Goal: Information Seeking & Learning: Learn about a topic

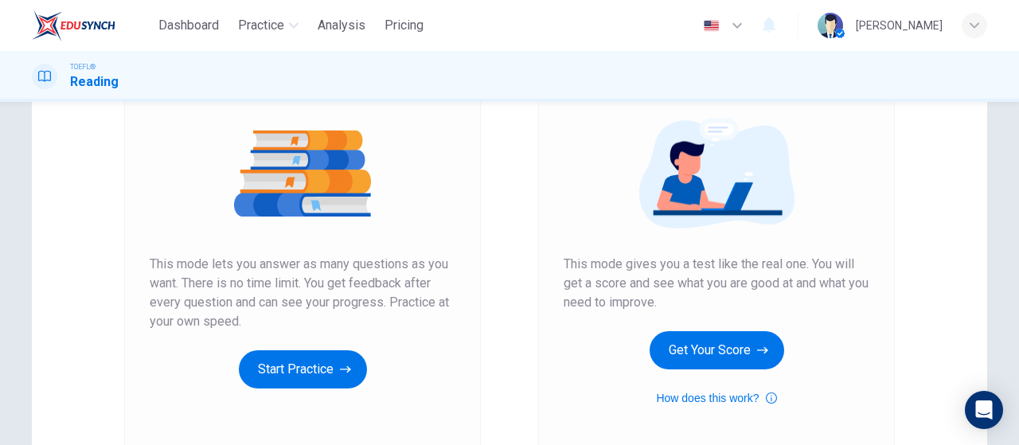
scroll to position [239, 0]
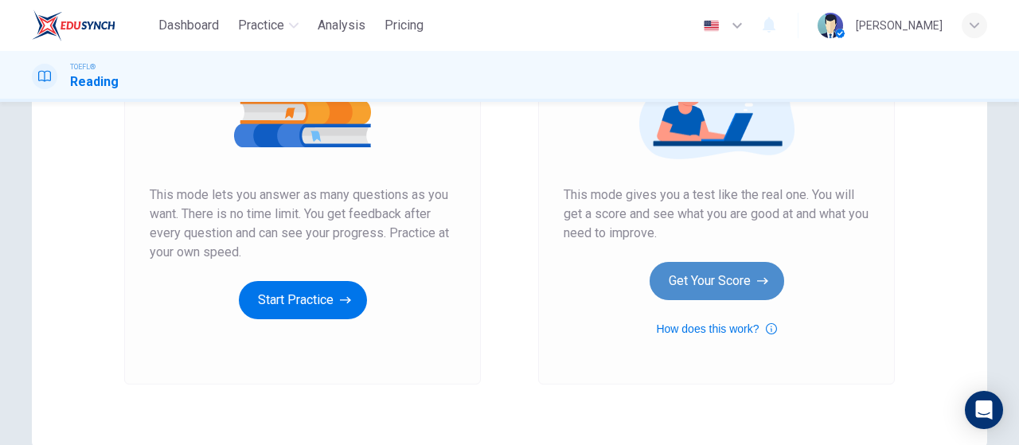
click at [718, 265] on button "Get Your Score" at bounding box center [717, 281] width 135 height 38
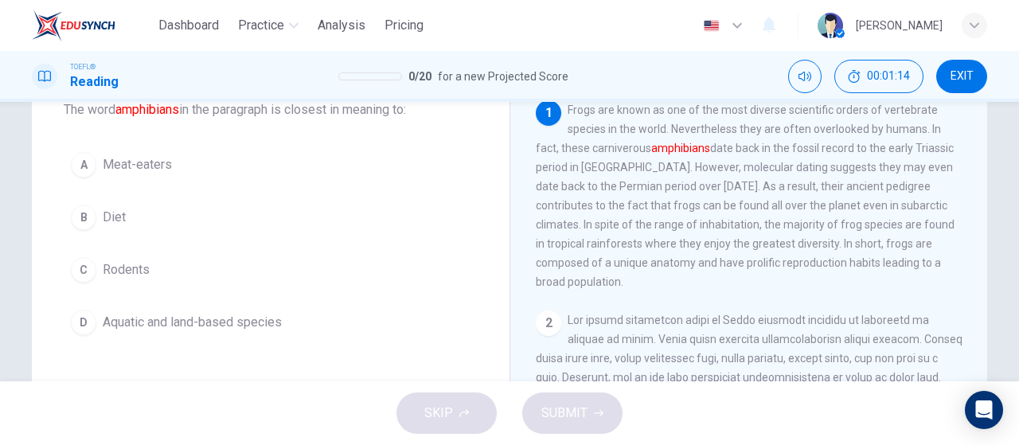
scroll to position [80, 0]
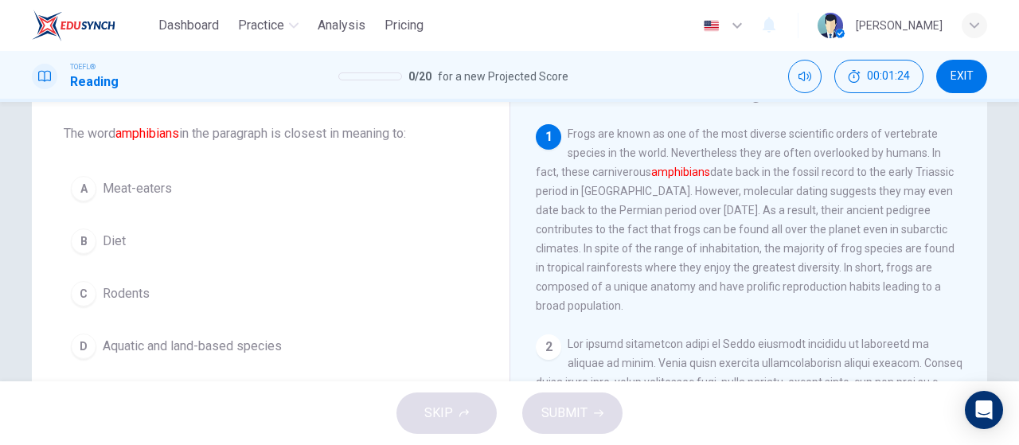
click at [150, 342] on span "Aquatic and land-based species" at bounding box center [192, 346] width 179 height 19
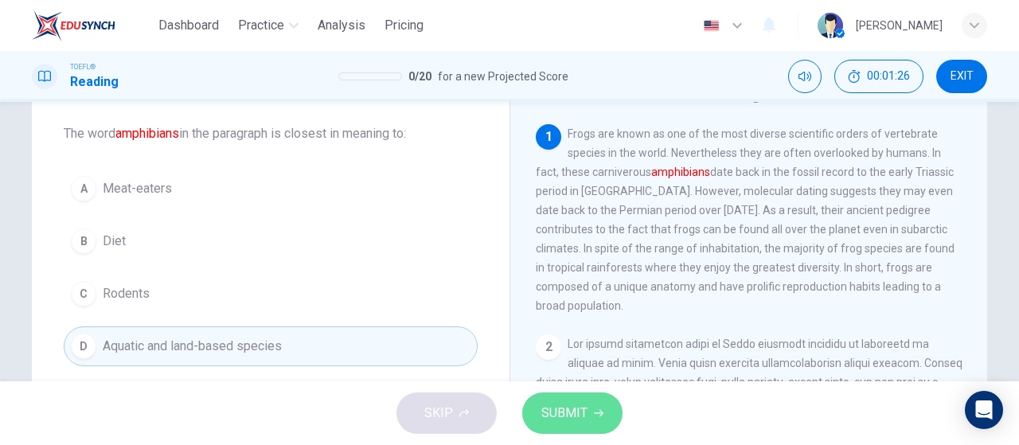
click at [537, 406] on button "SUBMIT" at bounding box center [572, 412] width 100 height 41
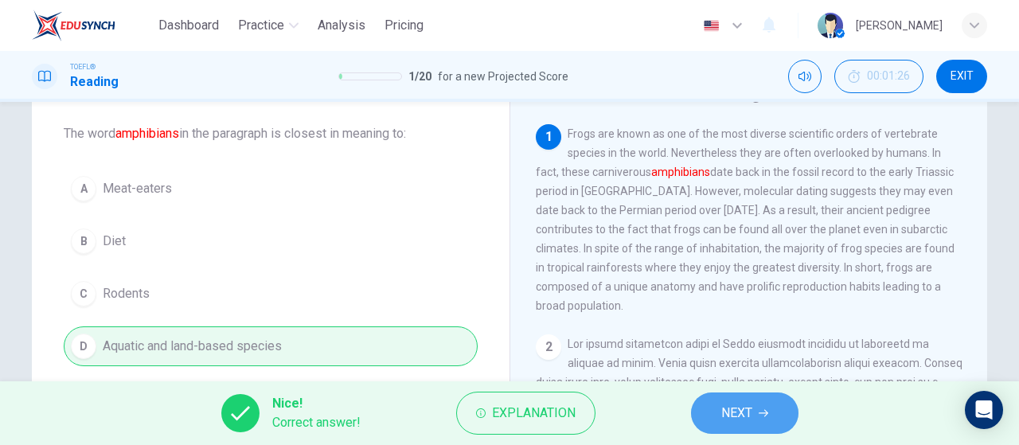
click at [705, 401] on button "NEXT" at bounding box center [744, 412] width 107 height 41
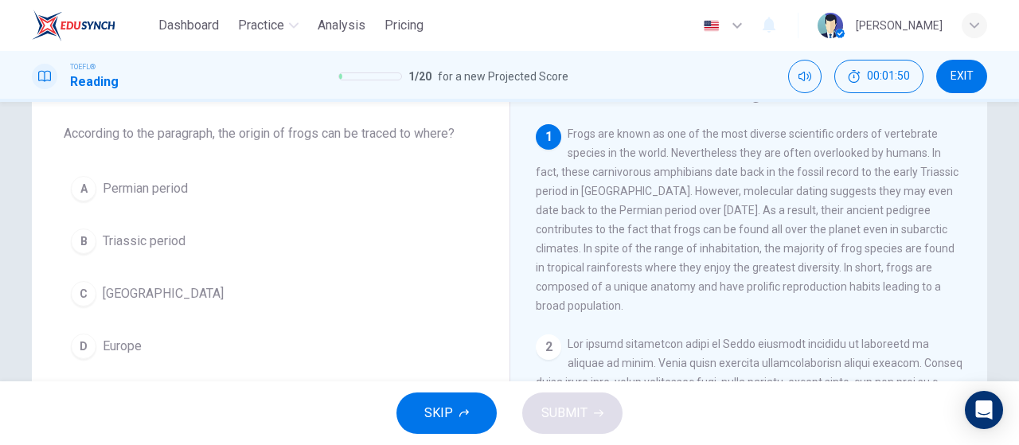
click at [125, 289] on span "[GEOGRAPHIC_DATA]" at bounding box center [163, 293] width 121 height 19
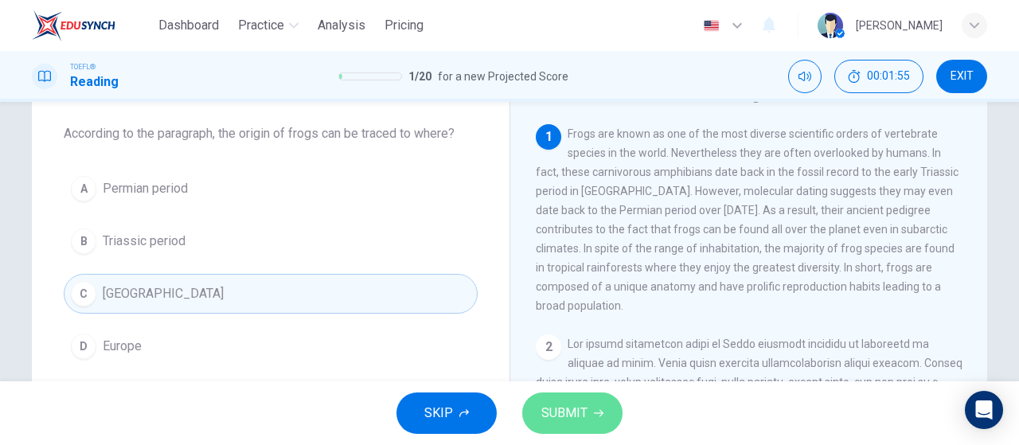
click at [542, 405] on span "SUBMIT" at bounding box center [564, 413] width 46 height 22
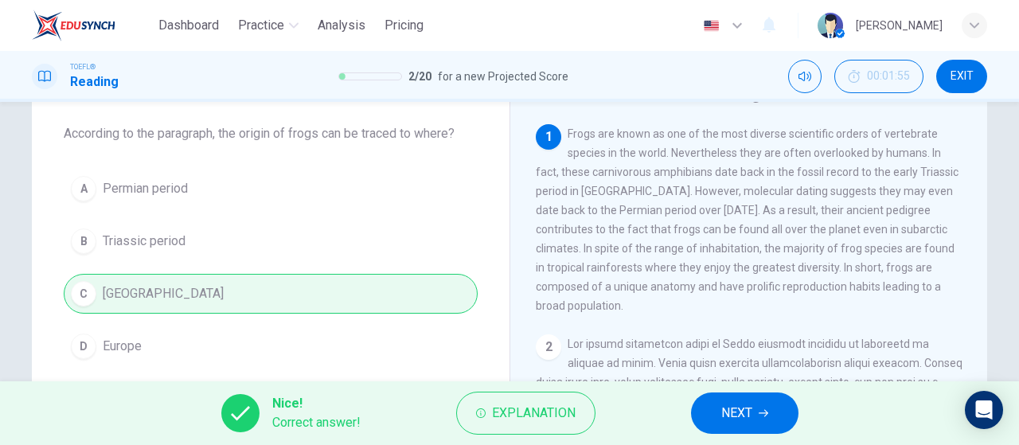
click at [706, 408] on button "NEXT" at bounding box center [744, 412] width 107 height 41
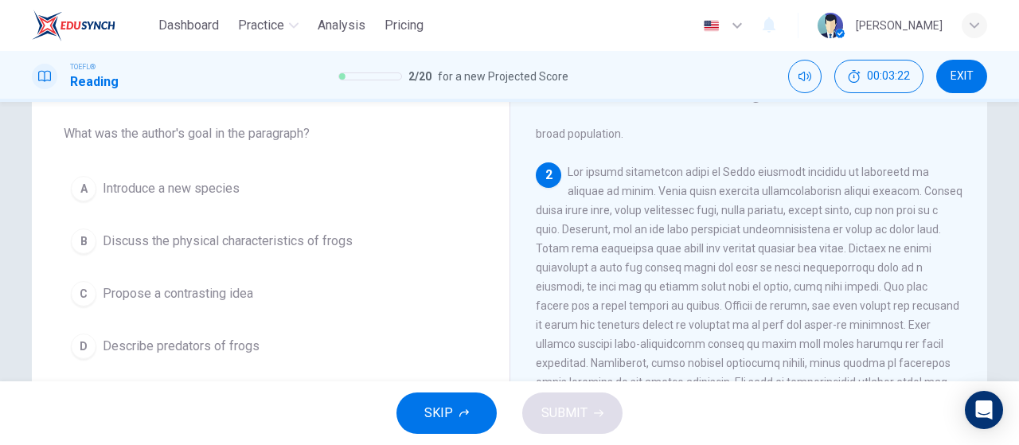
scroll to position [252, 0]
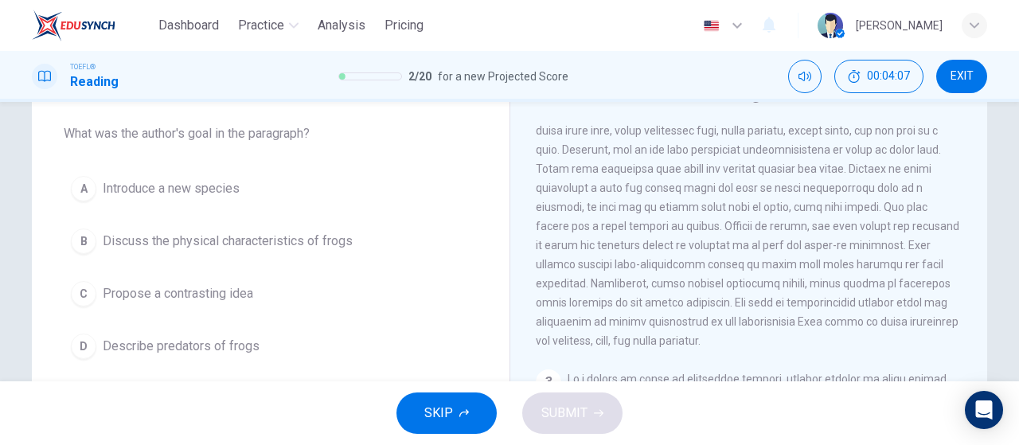
click at [240, 244] on span "Discuss the physical characteristics of frogs" at bounding box center [228, 241] width 250 height 19
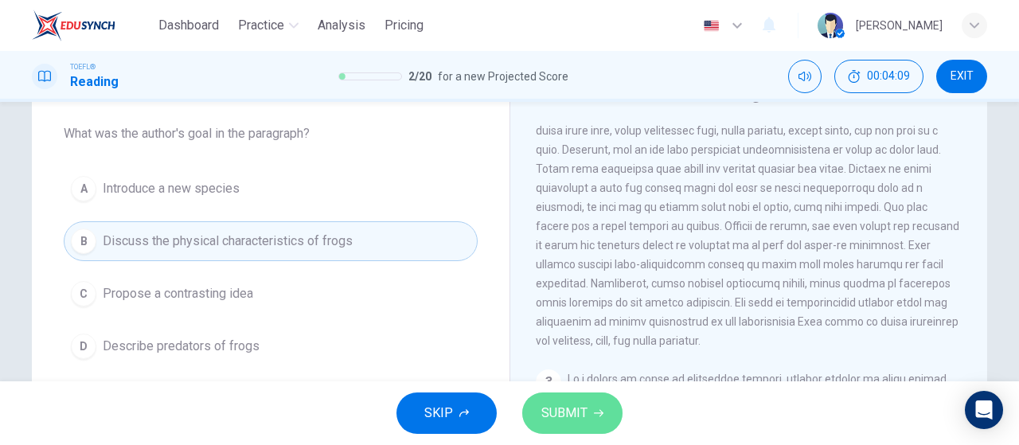
click at [591, 424] on button "SUBMIT" at bounding box center [572, 412] width 100 height 41
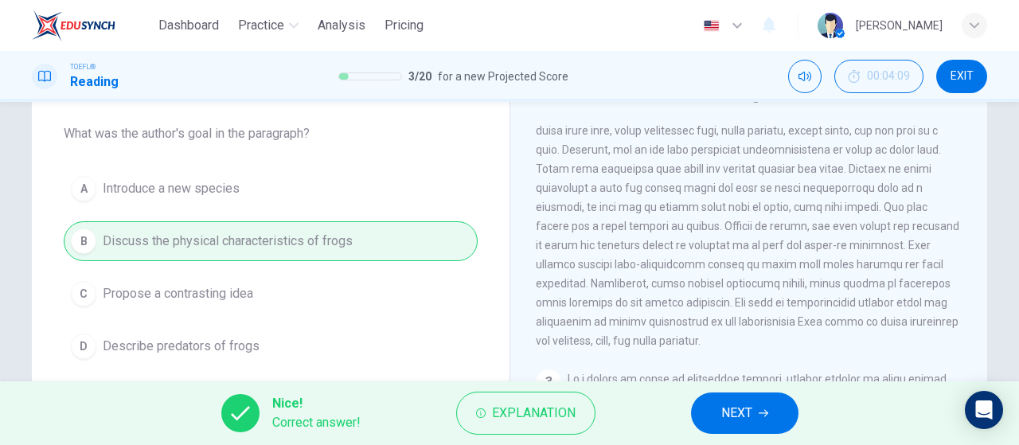
scroll to position [13, 0]
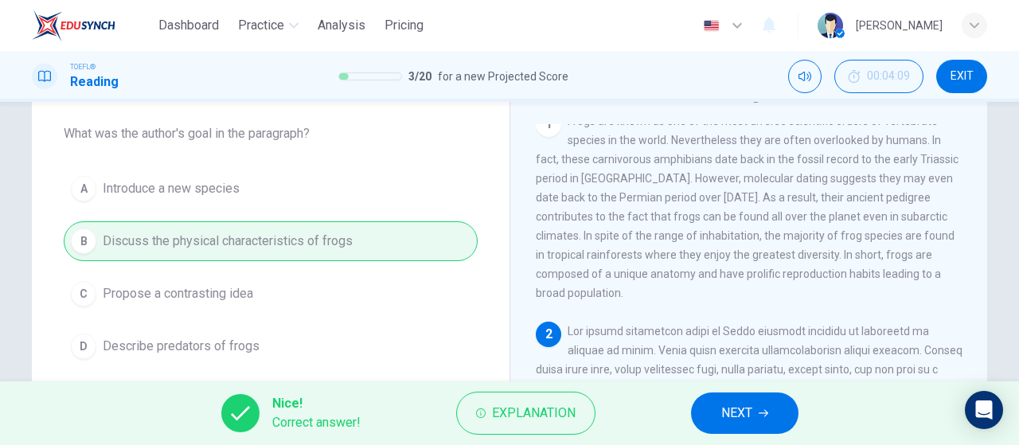
click at [739, 435] on div "Nice! Correct answer! Explanation NEXT" at bounding box center [509, 413] width 1019 height 64
click at [732, 405] on span "NEXT" at bounding box center [736, 413] width 31 height 22
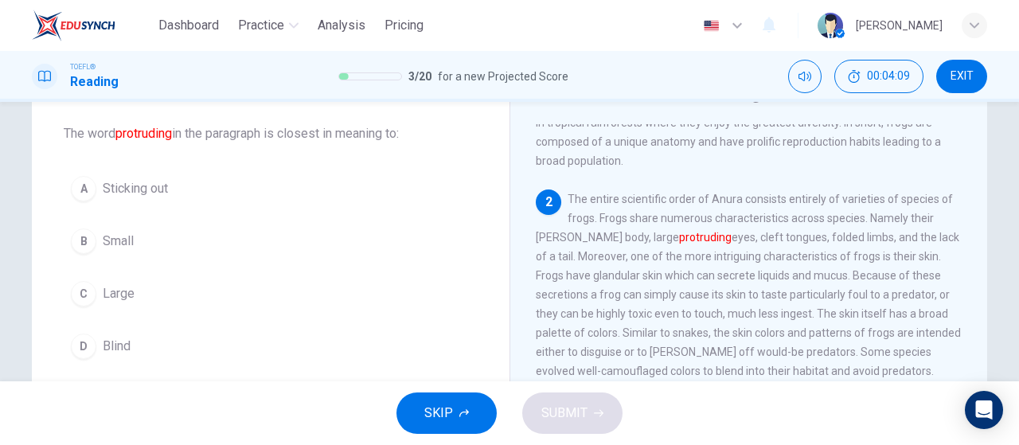
scroll to position [172, 0]
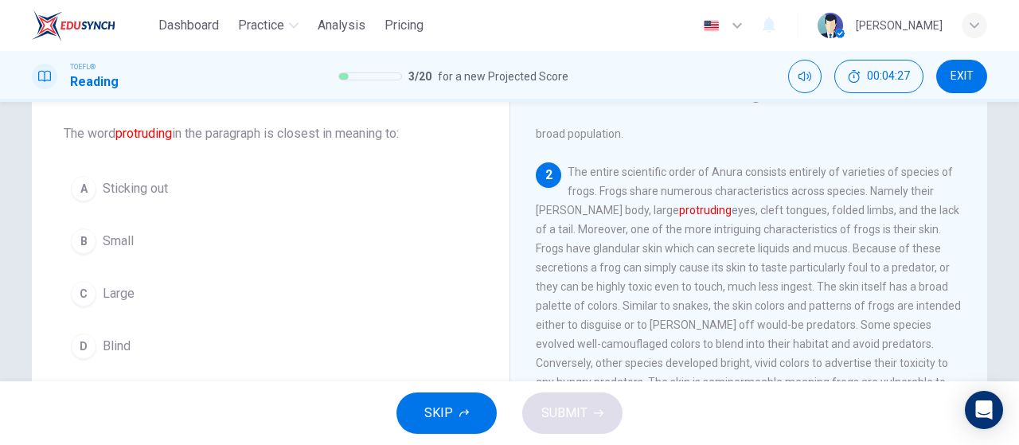
click at [129, 190] on span "Sticking out" at bounding box center [135, 188] width 65 height 19
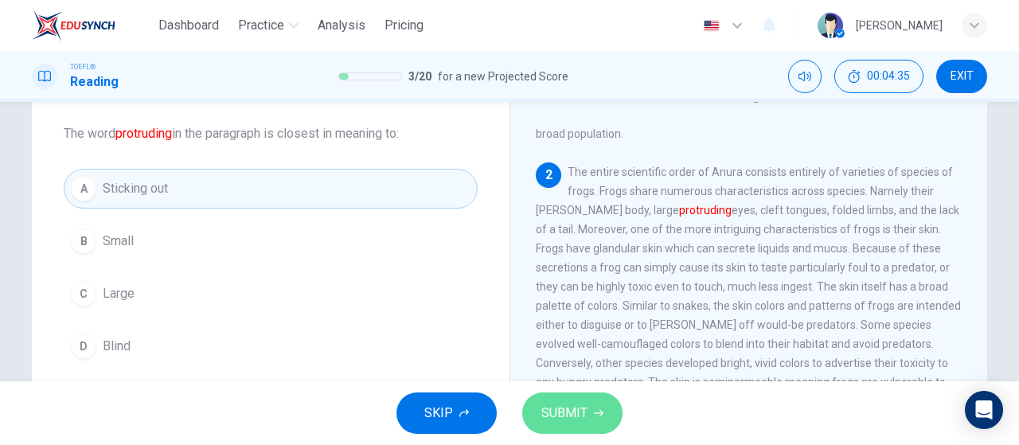
click at [560, 413] on span "SUBMIT" at bounding box center [564, 413] width 46 height 22
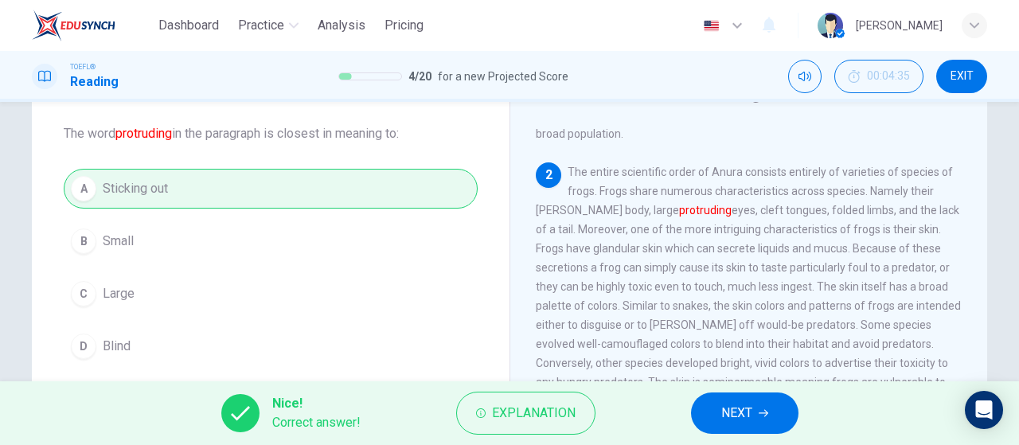
click at [748, 414] on span "NEXT" at bounding box center [736, 413] width 31 height 22
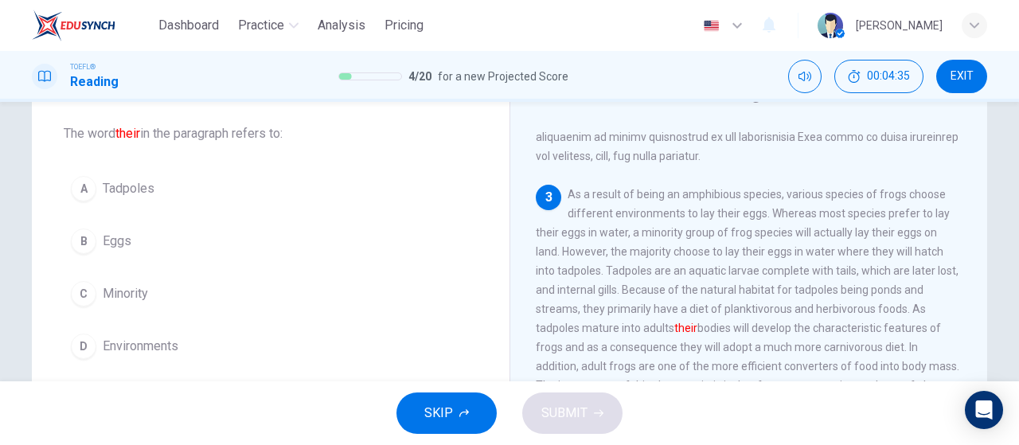
scroll to position [447, 0]
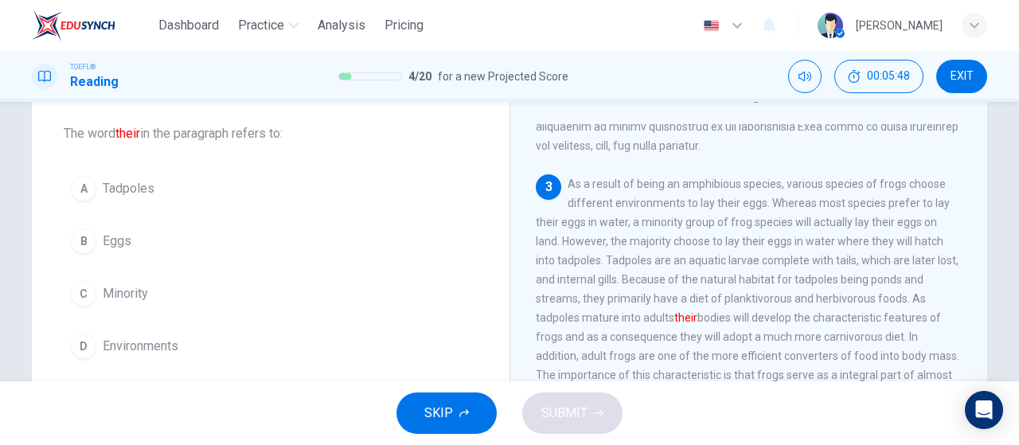
click at [64, 197] on div "A Tadpoles B Eggs C Minority D Environments" at bounding box center [271, 267] width 414 height 197
click at [132, 203] on button "A Tadpoles" at bounding box center [271, 189] width 414 height 40
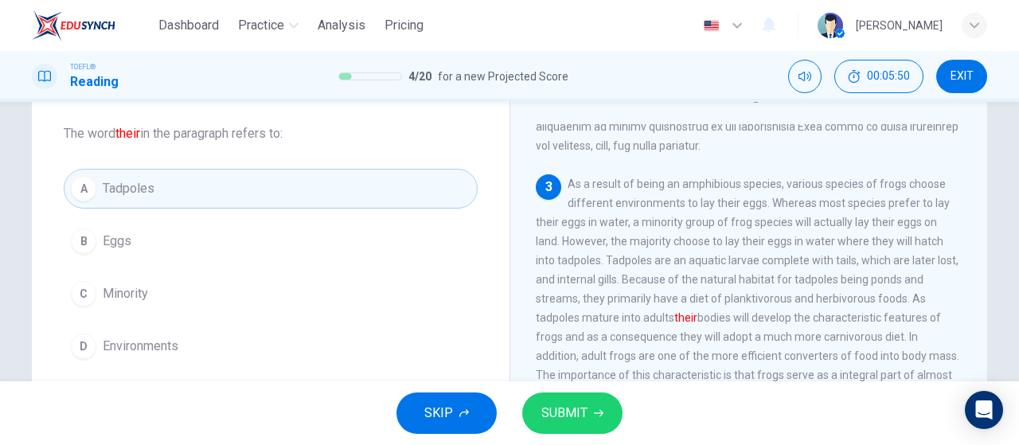
click at [554, 412] on span "SUBMIT" at bounding box center [564, 413] width 46 height 22
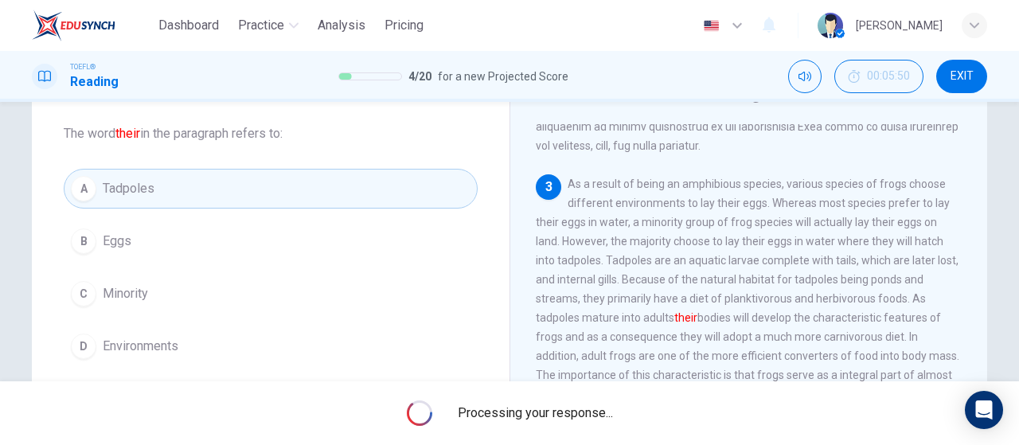
scroll to position [526, 0]
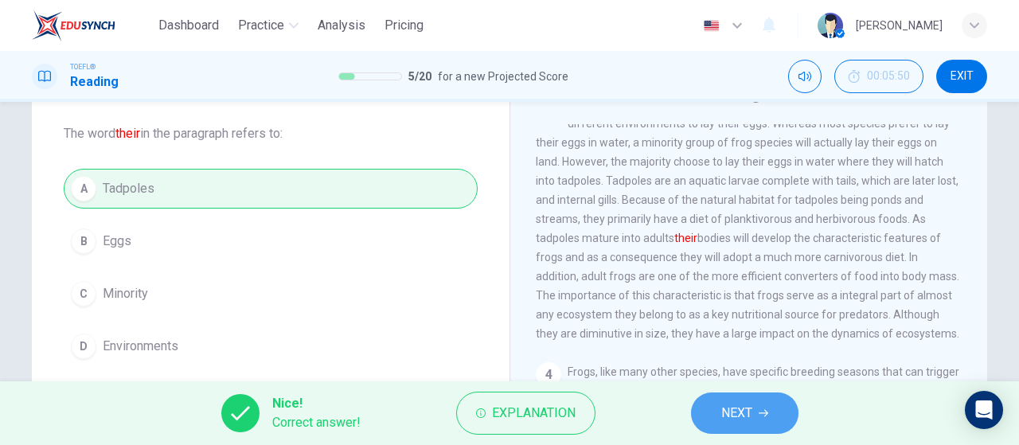
click at [746, 393] on button "NEXT" at bounding box center [744, 412] width 107 height 41
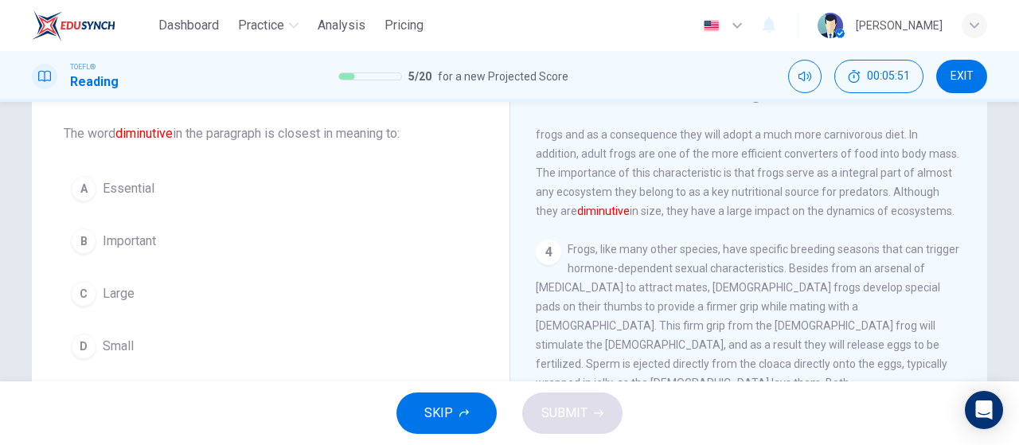
scroll to position [569, 0]
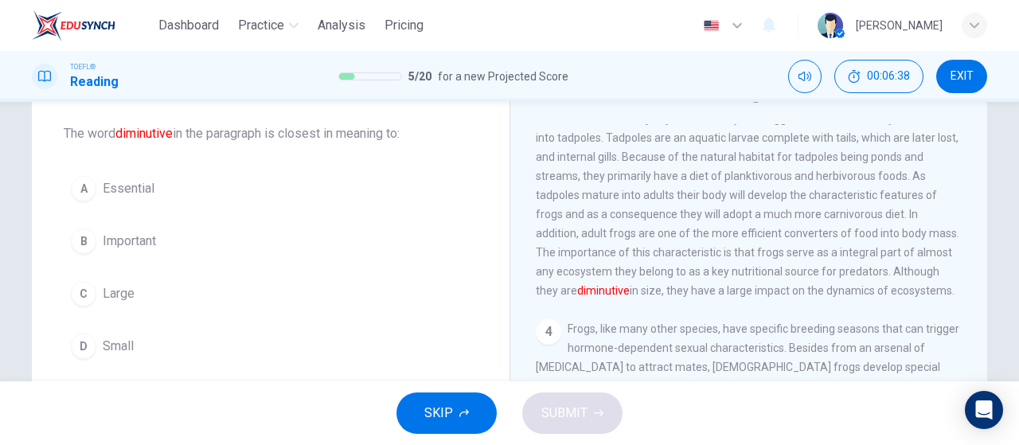
click at [154, 362] on button "D Small" at bounding box center [271, 346] width 414 height 40
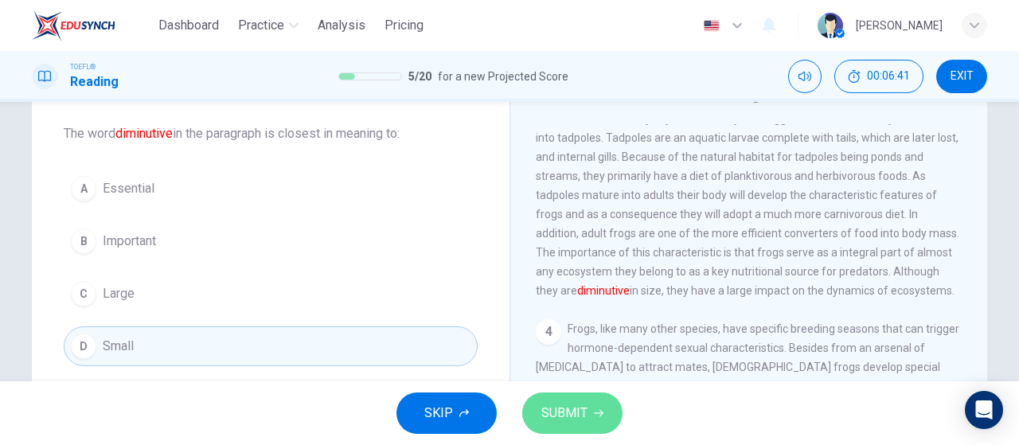
click at [602, 409] on button "SUBMIT" at bounding box center [572, 412] width 100 height 41
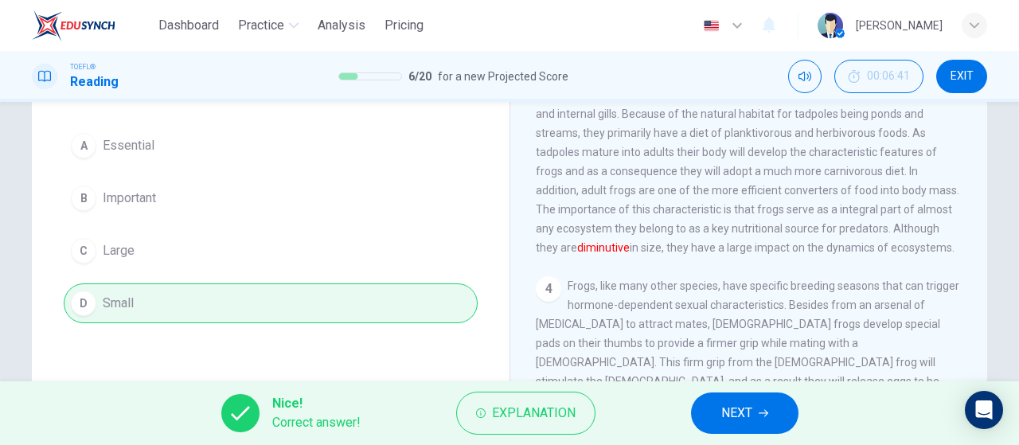
scroll to position [159, 0]
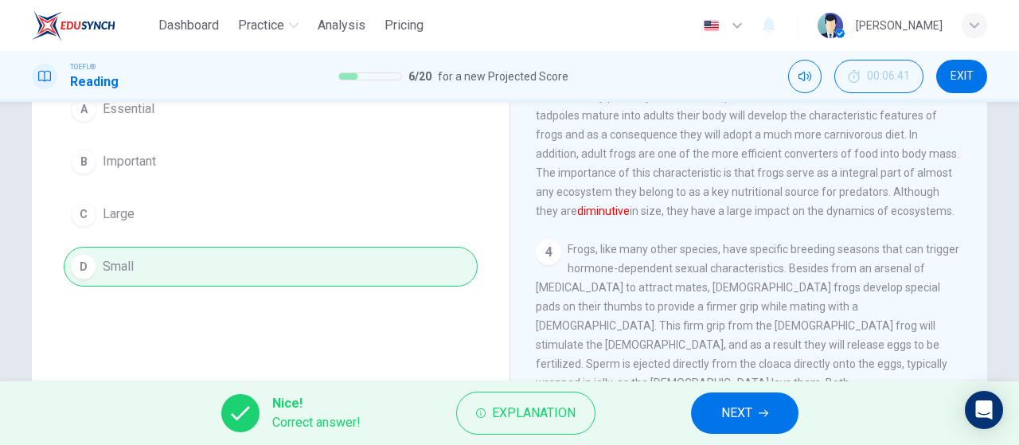
drag, startPoint x: 759, startPoint y: 427, endPoint x: 761, endPoint y: 419, distance: 8.9
click at [759, 427] on button "NEXT" at bounding box center [744, 412] width 107 height 41
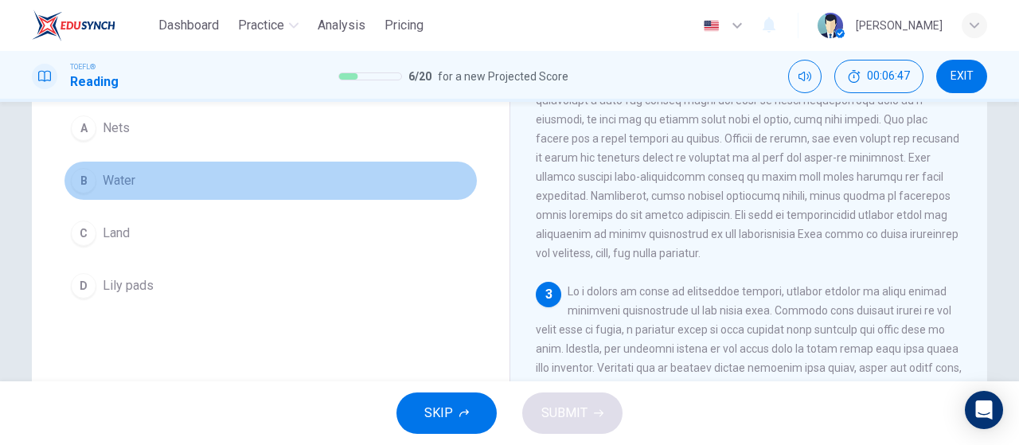
drag, startPoint x: 204, startPoint y: 166, endPoint x: 271, endPoint y: 194, distance: 73.2
click at [205, 166] on button "B Water" at bounding box center [271, 181] width 414 height 40
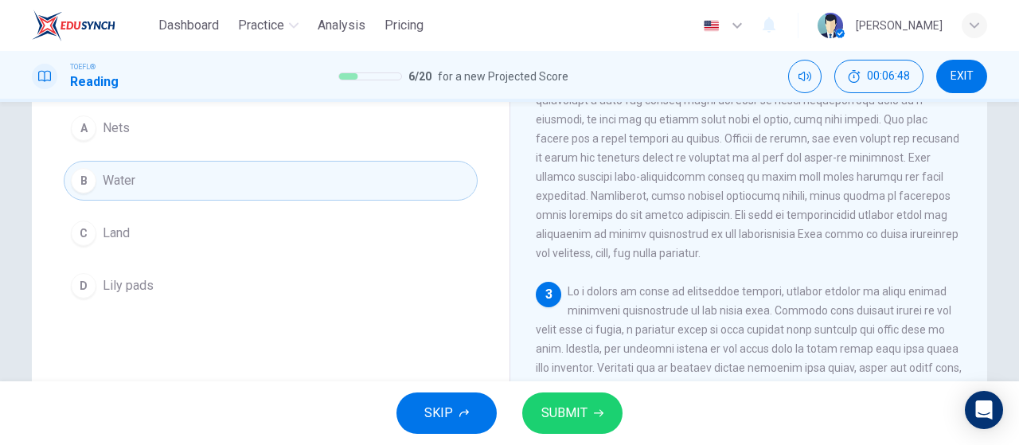
click at [570, 407] on span "SUBMIT" at bounding box center [564, 413] width 46 height 22
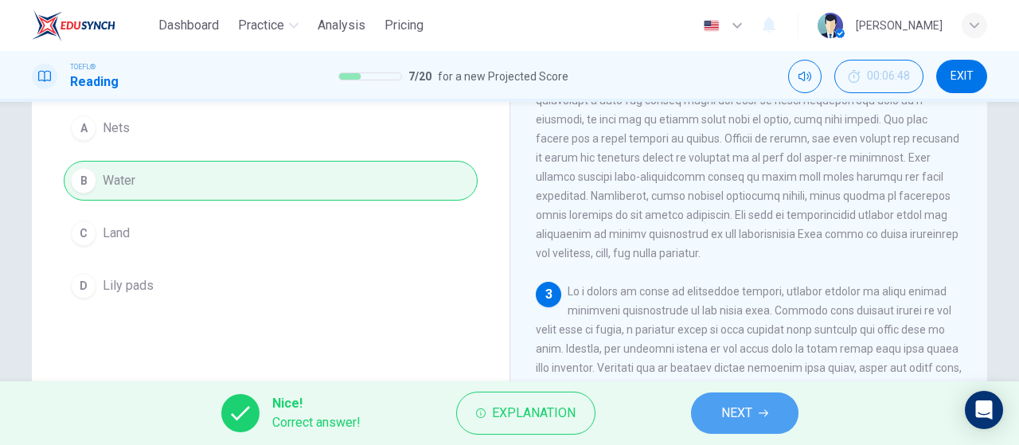
click at [783, 411] on button "NEXT" at bounding box center [744, 412] width 107 height 41
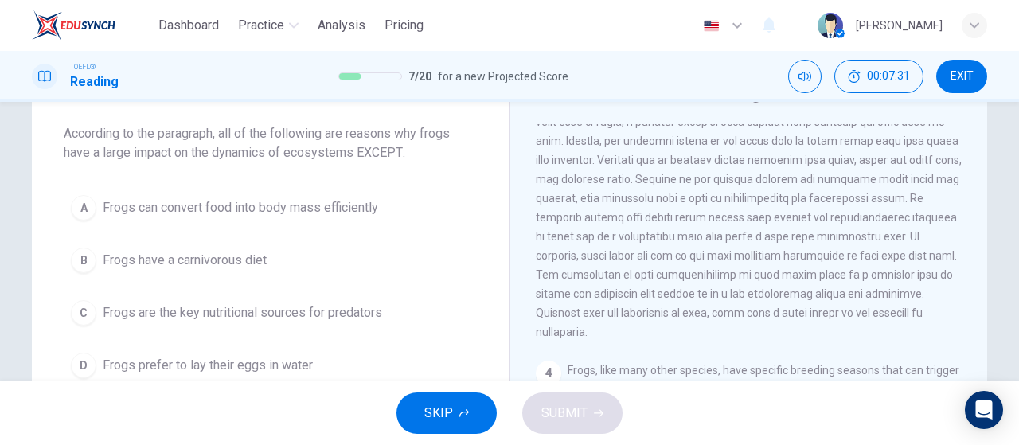
scroll to position [526, 0]
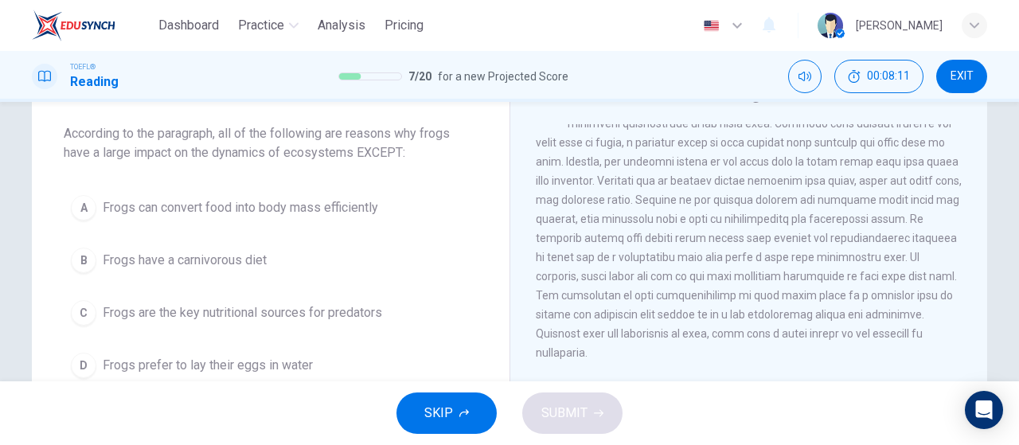
click at [285, 358] on span "Frogs prefer to lay their eggs in water" at bounding box center [208, 365] width 210 height 19
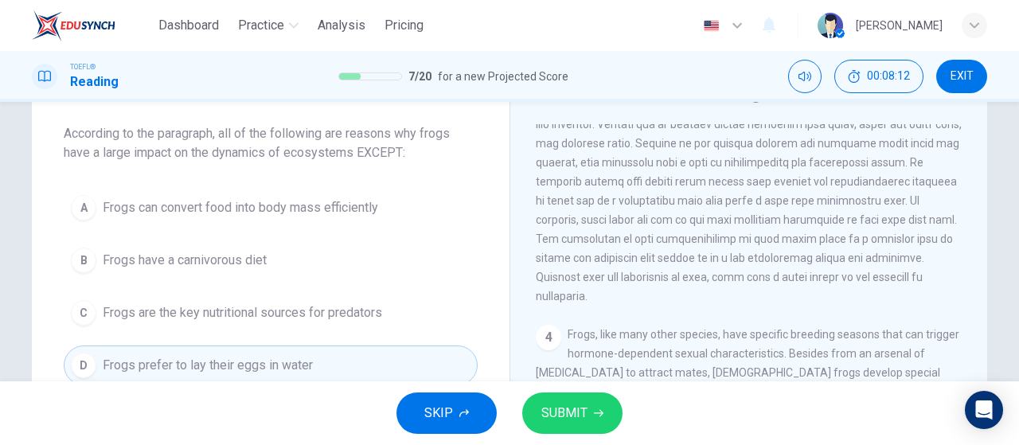
scroll to position [606, 0]
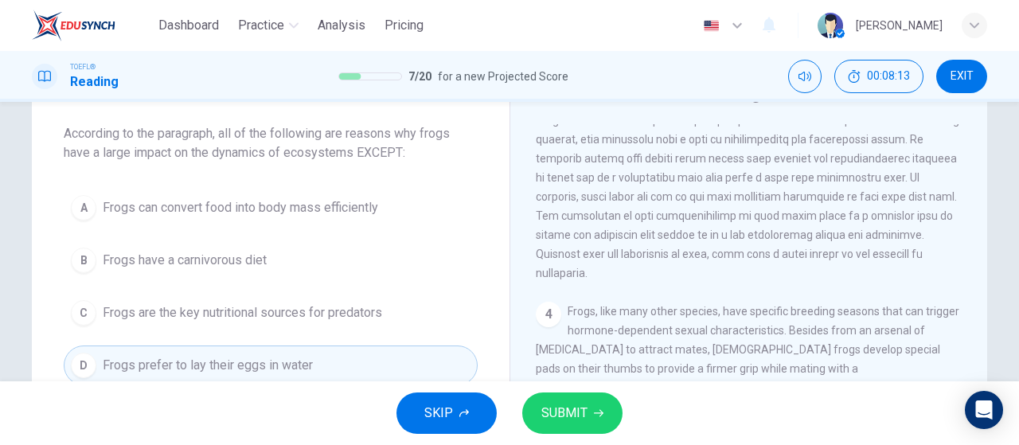
click at [598, 413] on icon "button" at bounding box center [599, 413] width 10 height 7
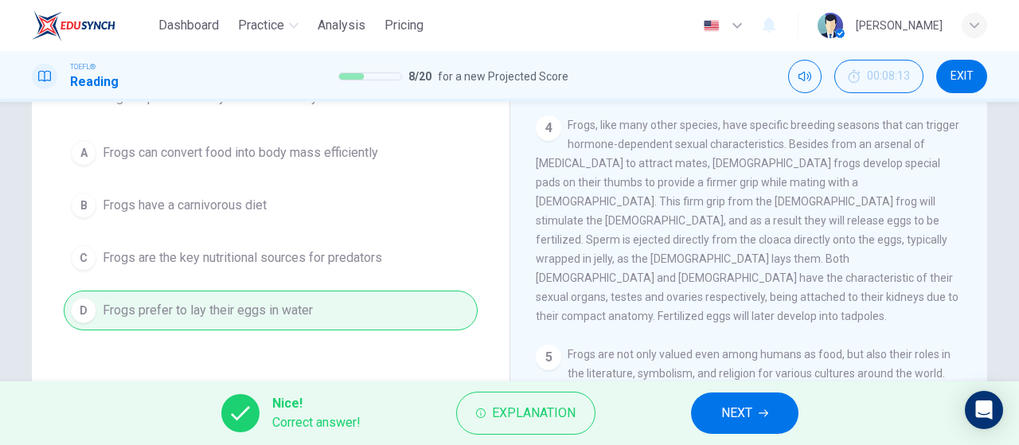
scroll to position [159, 0]
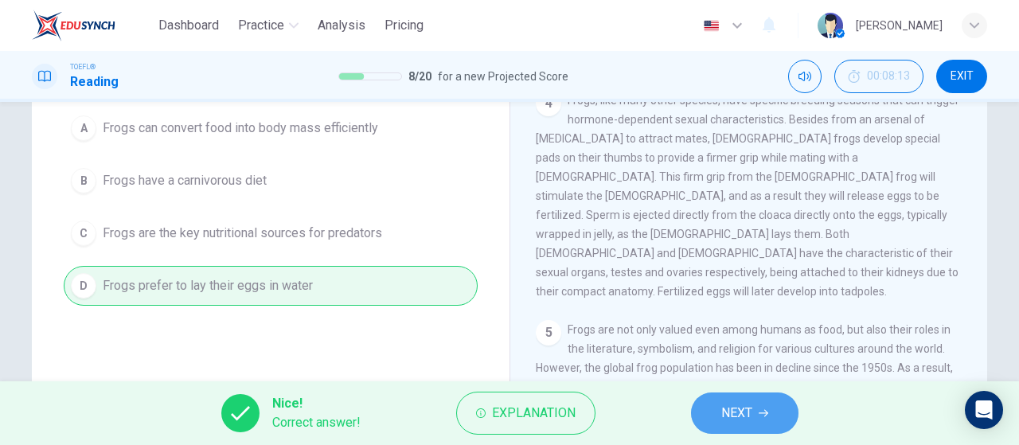
click at [748, 403] on span "NEXT" at bounding box center [736, 413] width 31 height 22
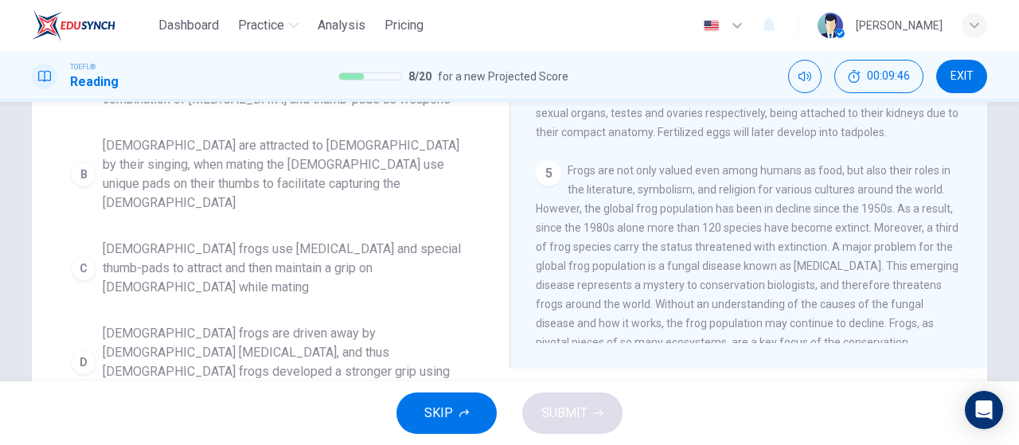
scroll to position [239, 0]
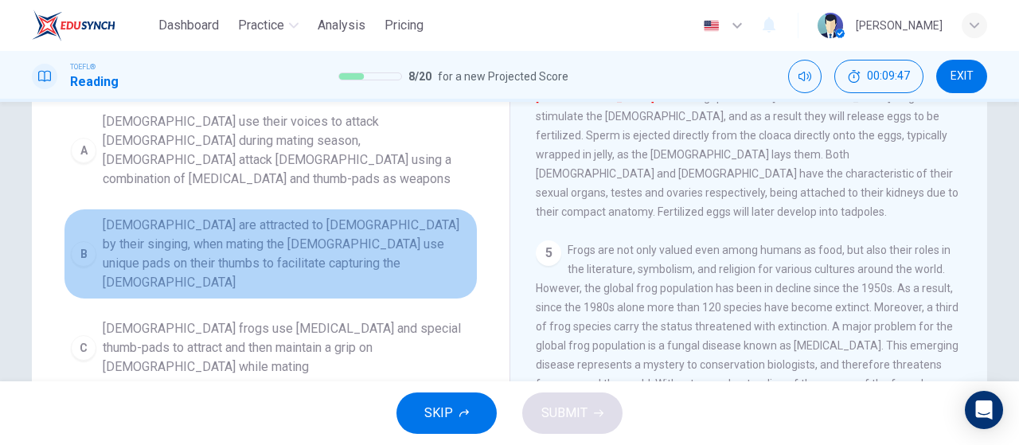
click at [240, 216] on span "[DEMOGRAPHIC_DATA] are attracted to [DEMOGRAPHIC_DATA] by their singing, when m…" at bounding box center [287, 254] width 368 height 76
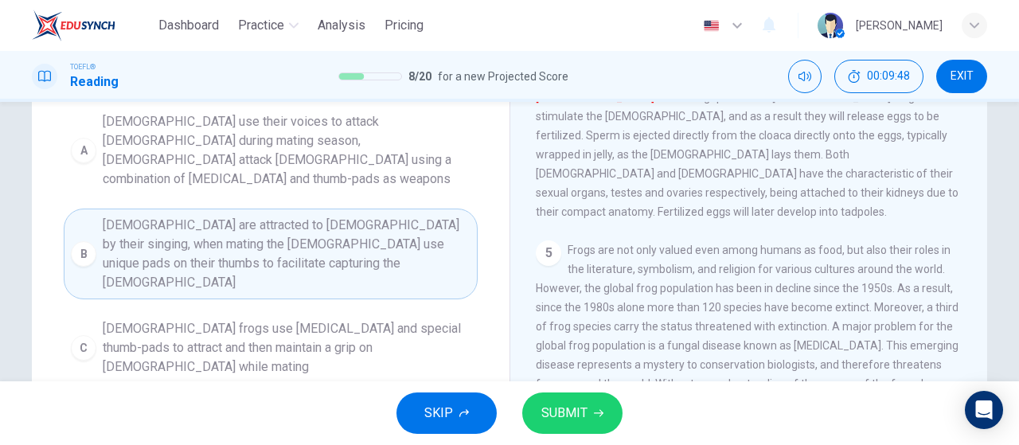
scroll to position [159, 0]
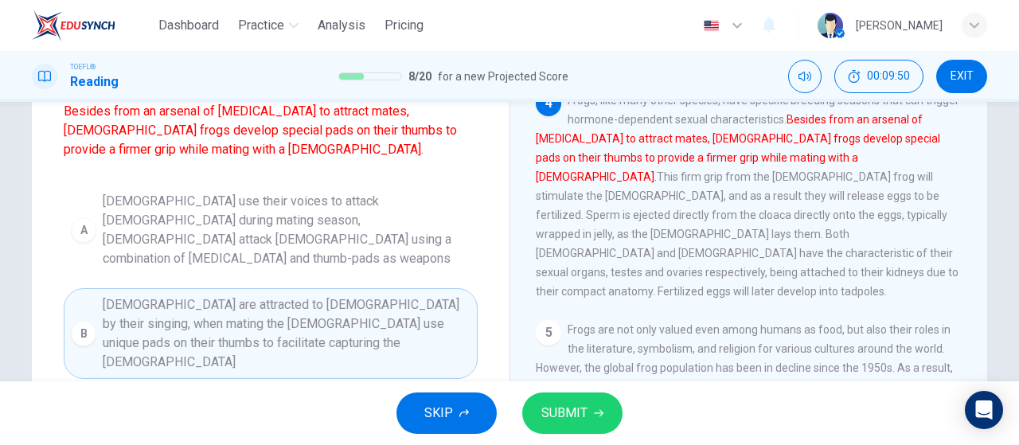
click at [556, 412] on span "SUBMIT" at bounding box center [564, 413] width 46 height 22
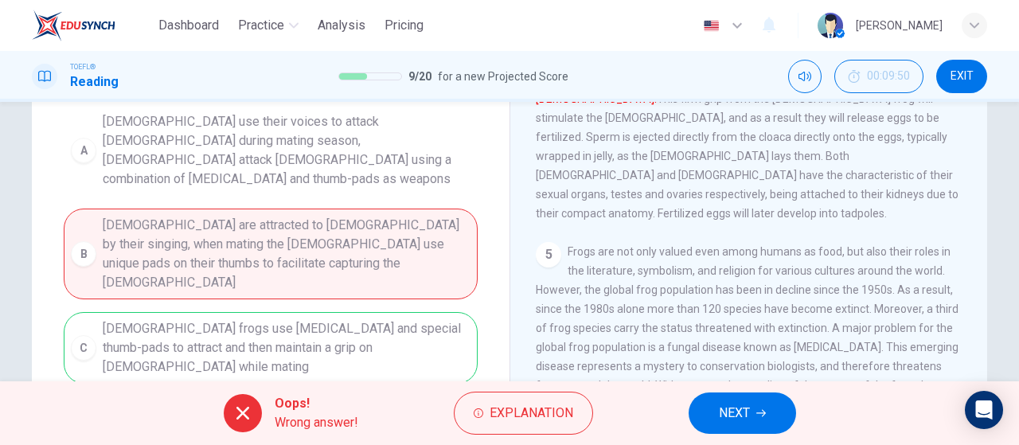
scroll to position [737, 0]
click at [702, 418] on button "NEXT" at bounding box center [742, 412] width 107 height 41
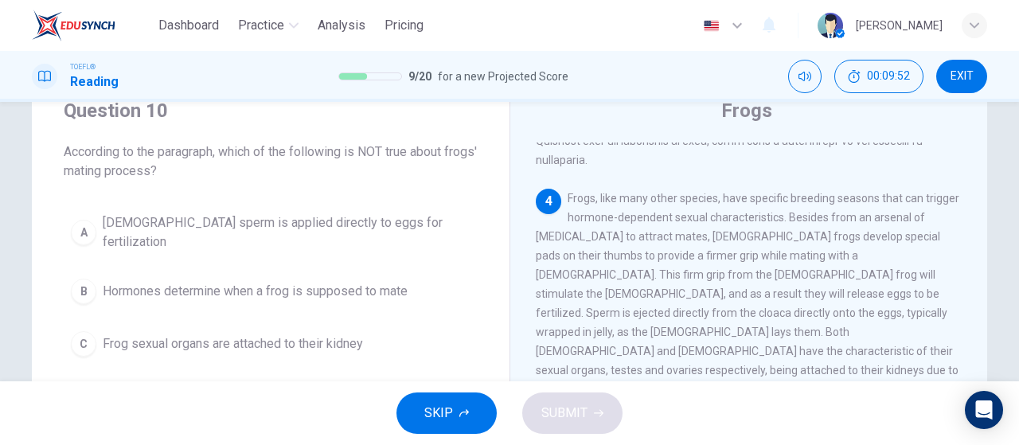
scroll to position [83, 0]
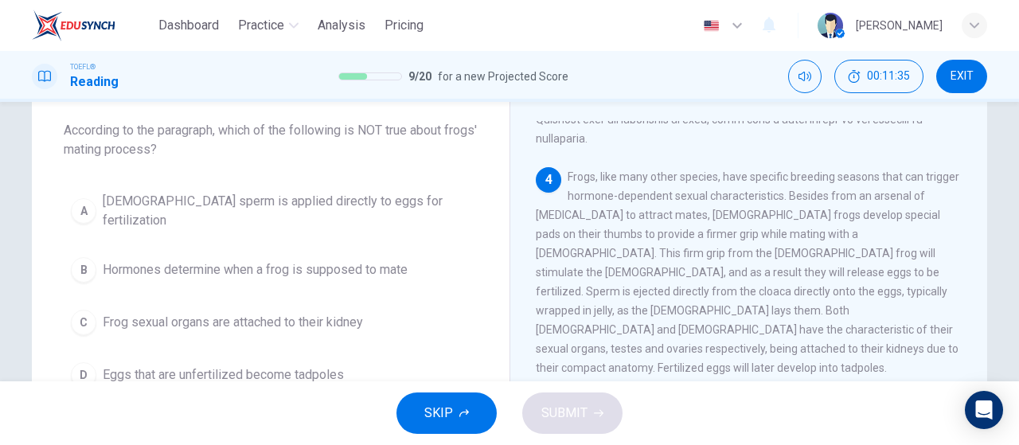
drag, startPoint x: 379, startPoint y: 241, endPoint x: 376, endPoint y: 252, distance: 11.6
click at [379, 250] on button "B Hormones determine when a frog is supposed to mate" at bounding box center [271, 270] width 414 height 40
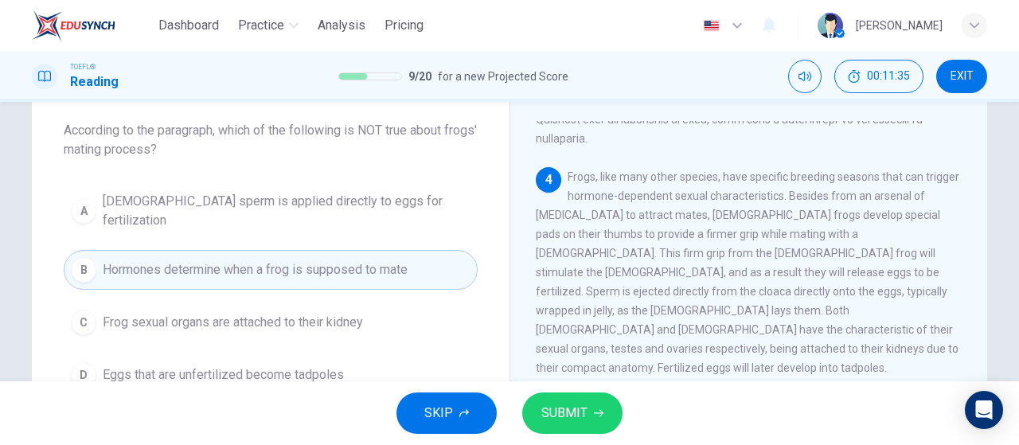
click at [376, 260] on span "Hormones determine when a frog is supposed to mate" at bounding box center [255, 269] width 305 height 19
click at [563, 423] on span "SUBMIT" at bounding box center [564, 413] width 46 height 22
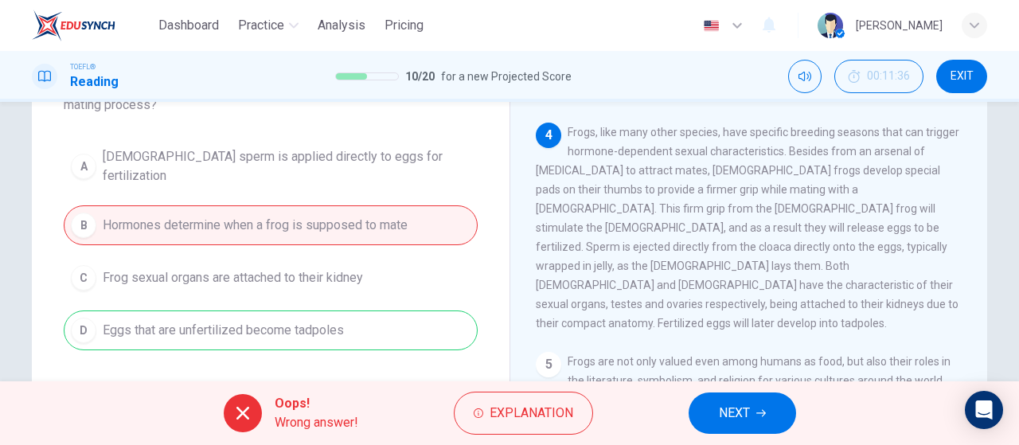
scroll to position [162, 0]
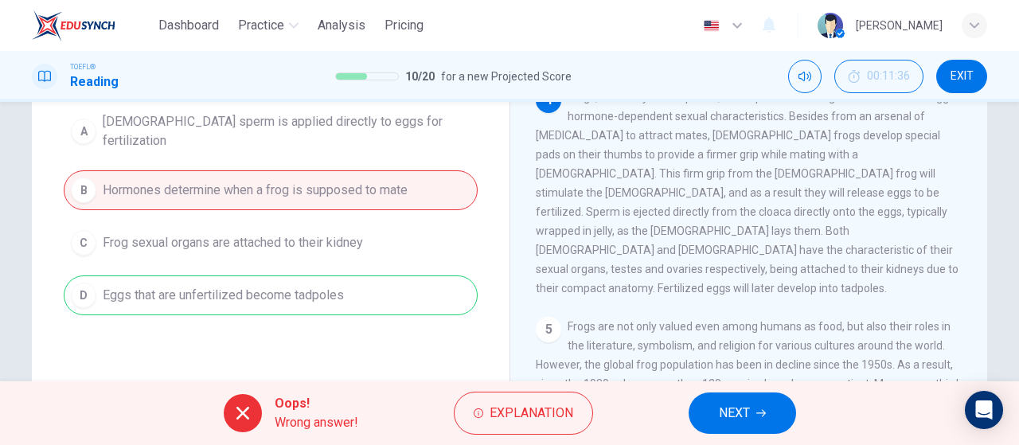
click at [738, 419] on span "NEXT" at bounding box center [734, 413] width 31 height 22
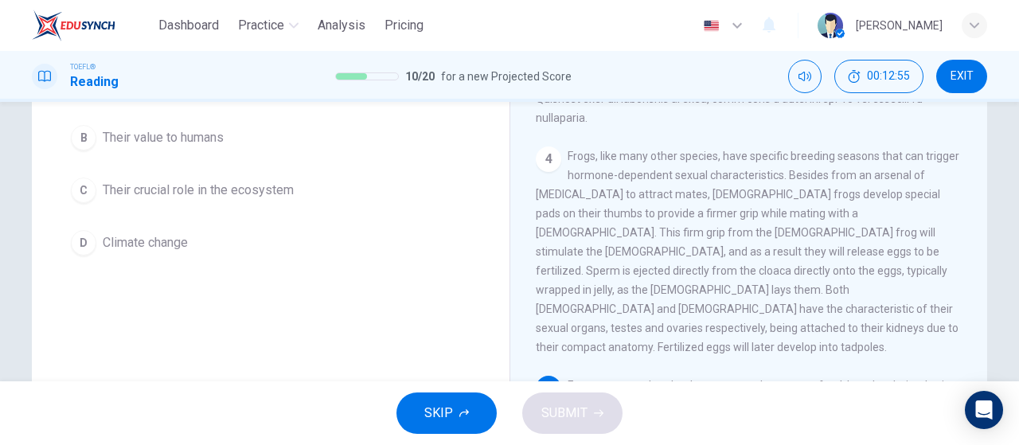
scroll to position [159, 0]
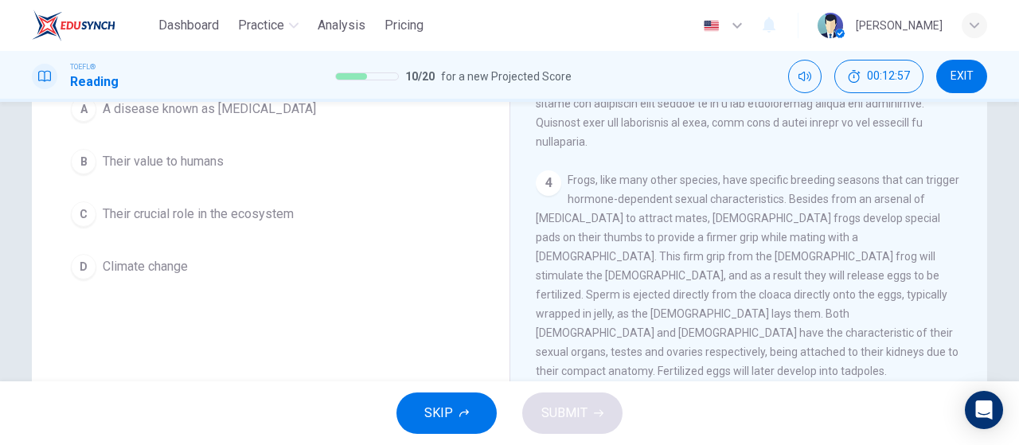
click at [280, 123] on button "A A disease known as [MEDICAL_DATA]" at bounding box center [271, 109] width 414 height 40
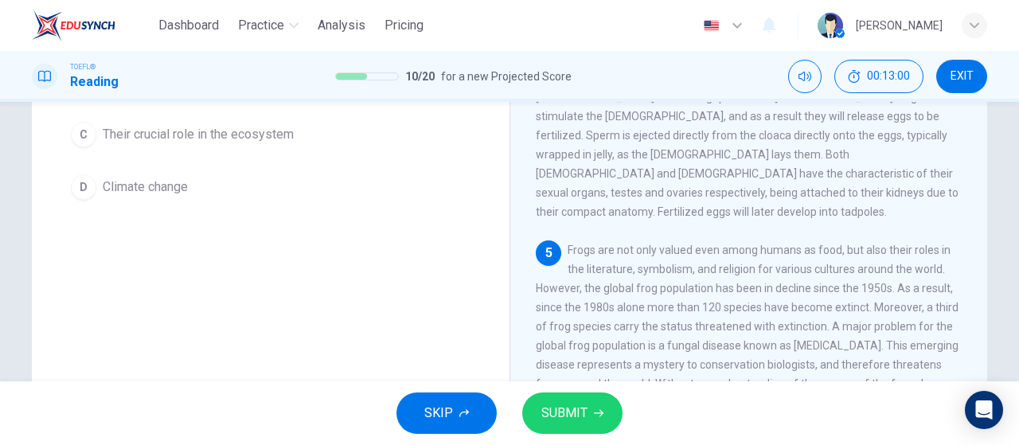
scroll to position [318, 0]
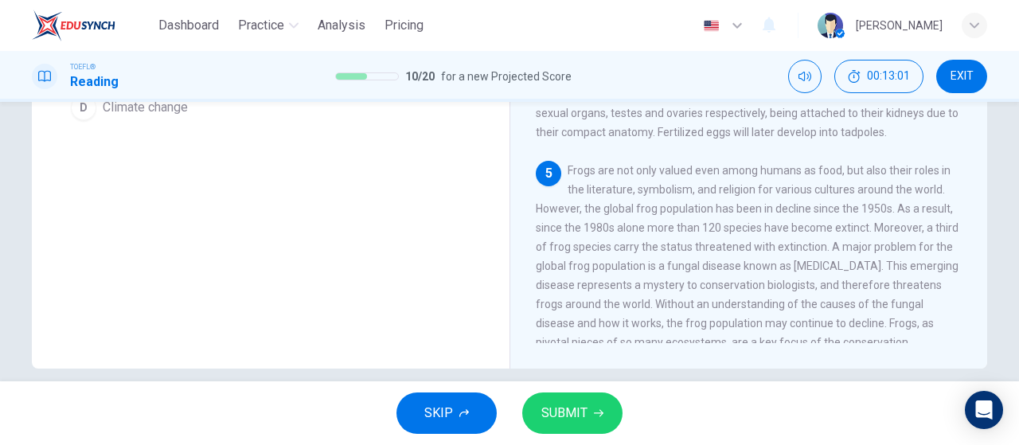
click at [610, 410] on button "SUBMIT" at bounding box center [572, 412] width 100 height 41
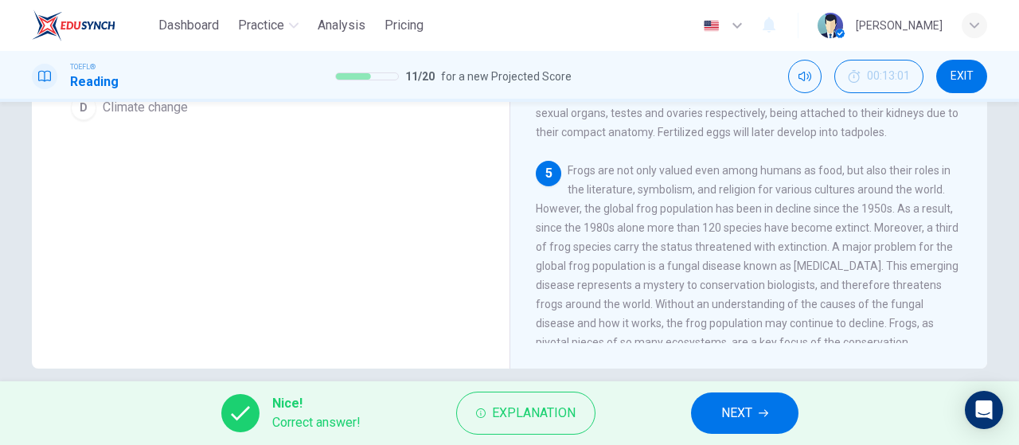
click at [752, 409] on span "NEXT" at bounding box center [736, 413] width 31 height 22
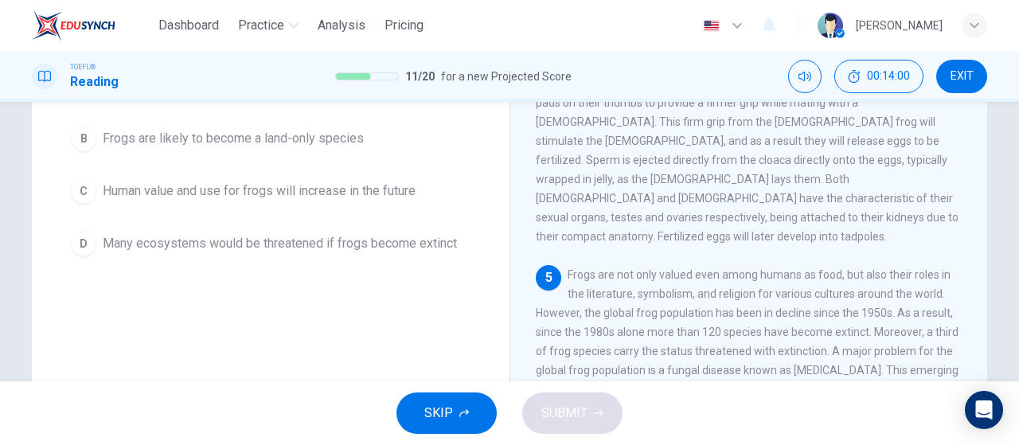
scroll to position [178, 0]
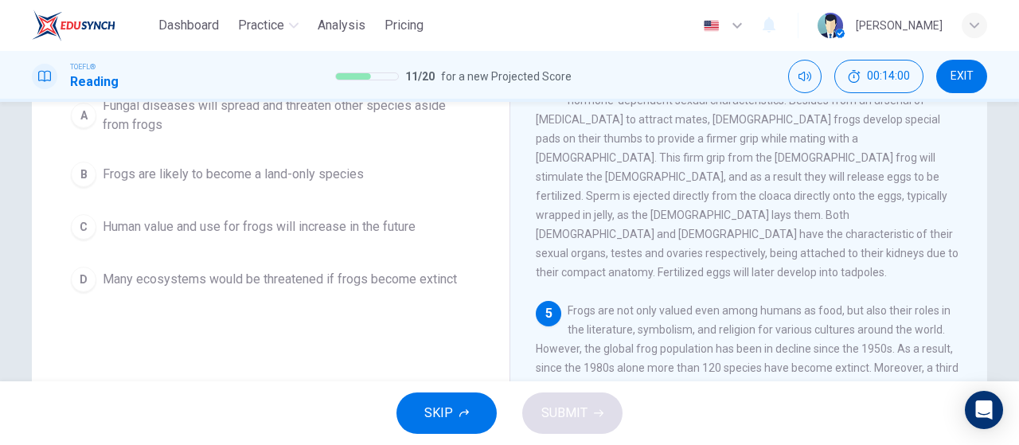
click at [283, 287] on span "Many ecosystems would be threatened if frogs become extinct" at bounding box center [280, 279] width 354 height 19
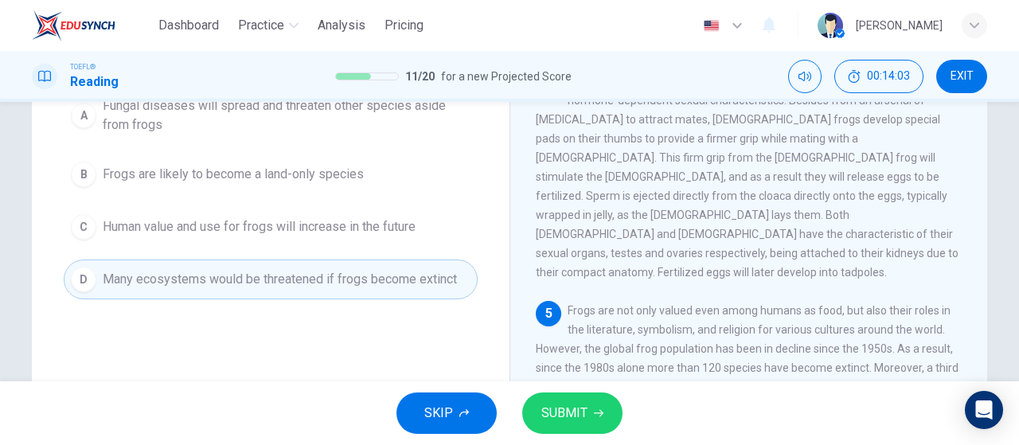
click at [560, 412] on span "SUBMIT" at bounding box center [564, 413] width 46 height 22
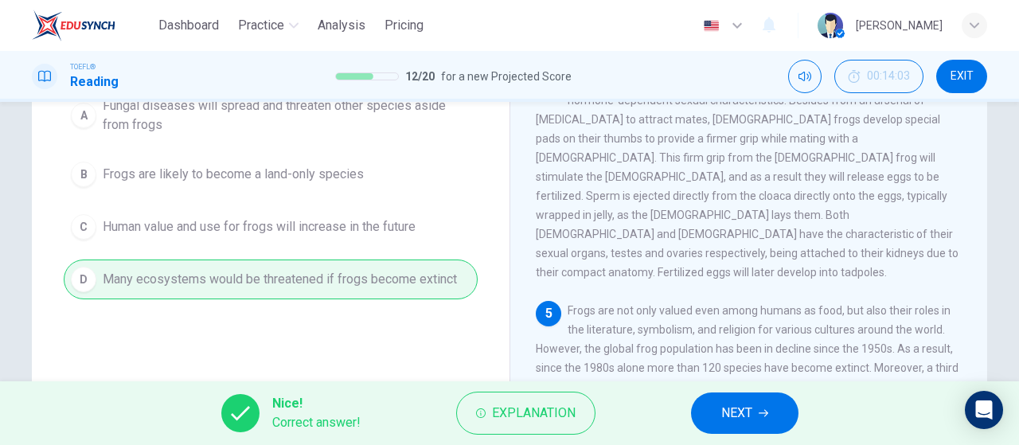
click at [766, 423] on button "NEXT" at bounding box center [744, 412] width 107 height 41
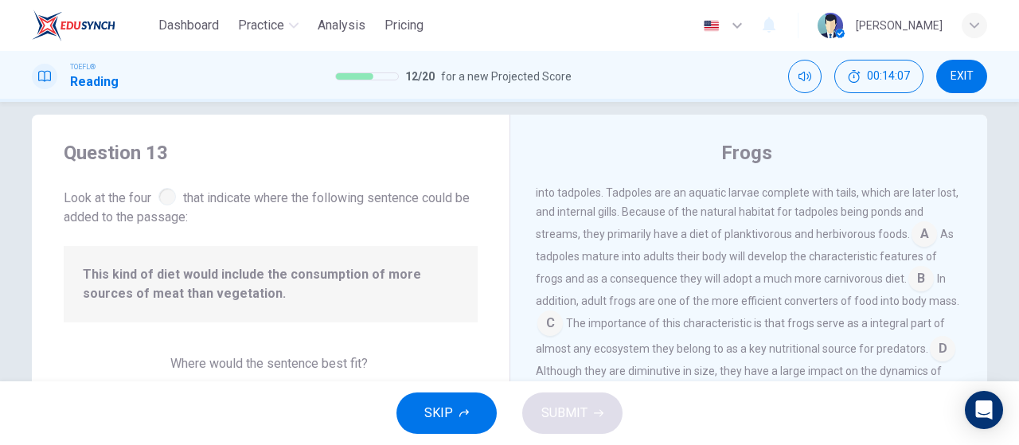
scroll to position [564, 0]
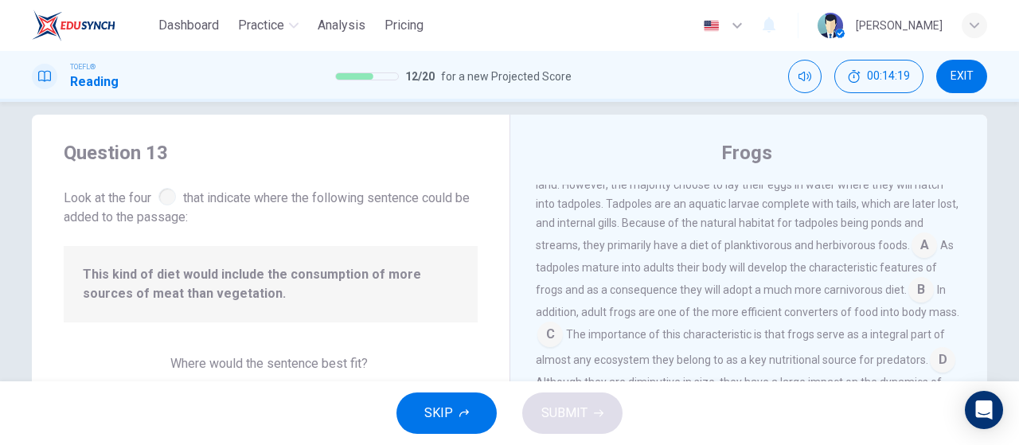
click at [914, 234] on input at bounding box center [923, 246] width 25 height 25
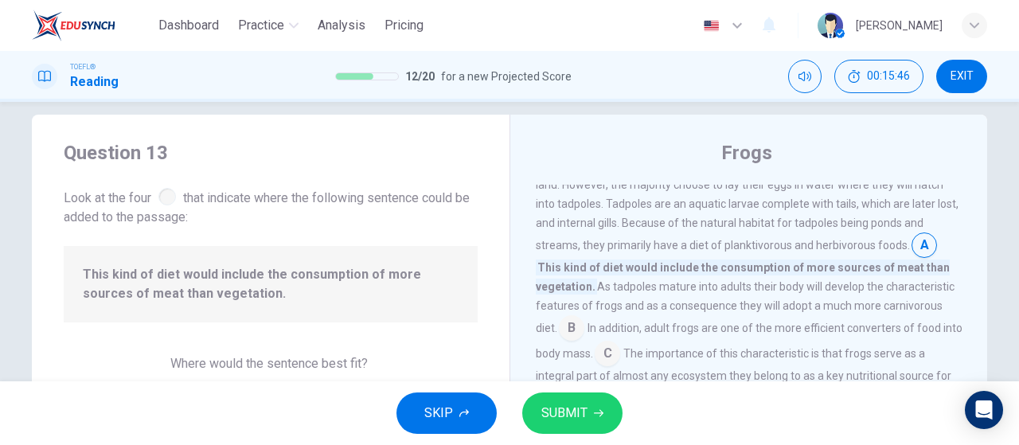
click at [574, 317] on input at bounding box center [571, 329] width 25 height 25
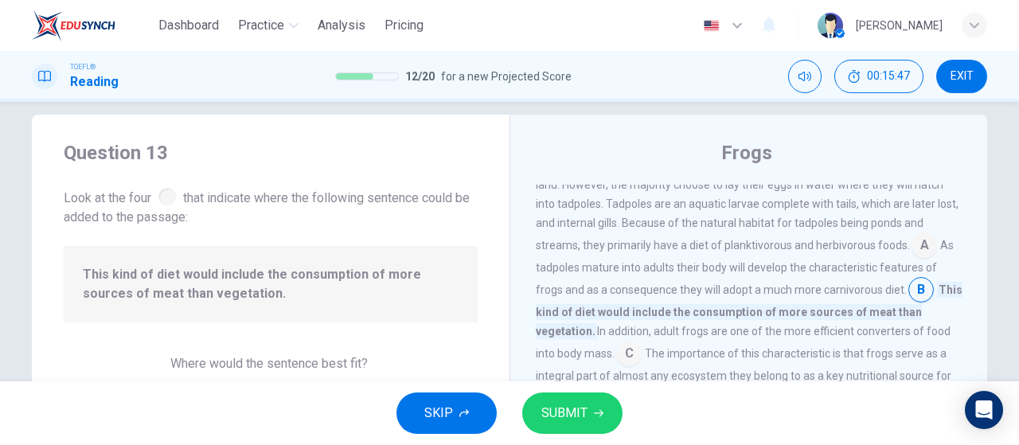
click at [602, 421] on button "SUBMIT" at bounding box center [572, 412] width 100 height 41
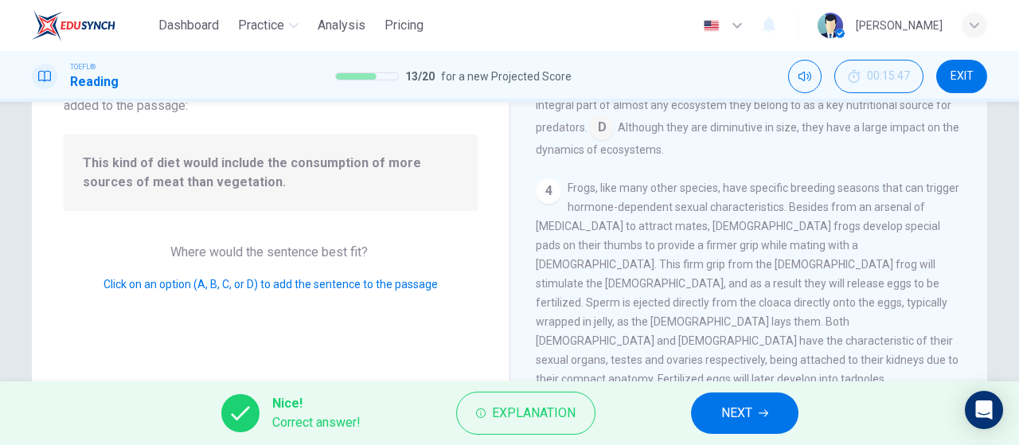
scroll to position [99, 0]
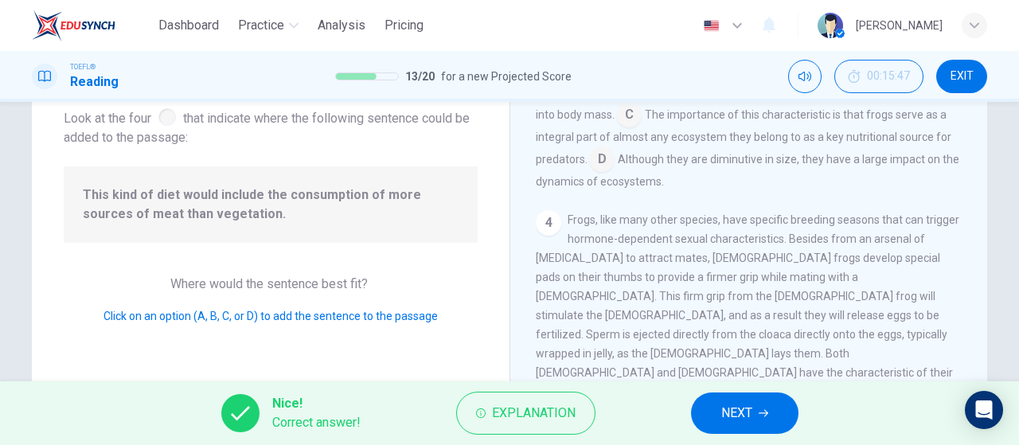
click at [713, 388] on div "Nice! Correct answer! Explanation NEXT" at bounding box center [509, 413] width 1019 height 64
click at [728, 405] on span "NEXT" at bounding box center [736, 413] width 31 height 22
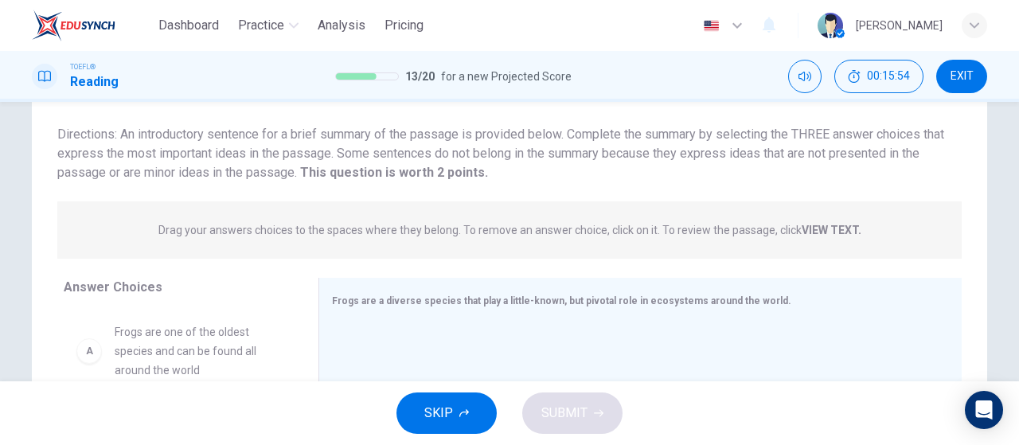
click at [815, 224] on strong "VIEW TEXT." at bounding box center [832, 230] width 60 height 13
click at [808, 228] on strong "VIEW TEXT." at bounding box center [832, 230] width 60 height 13
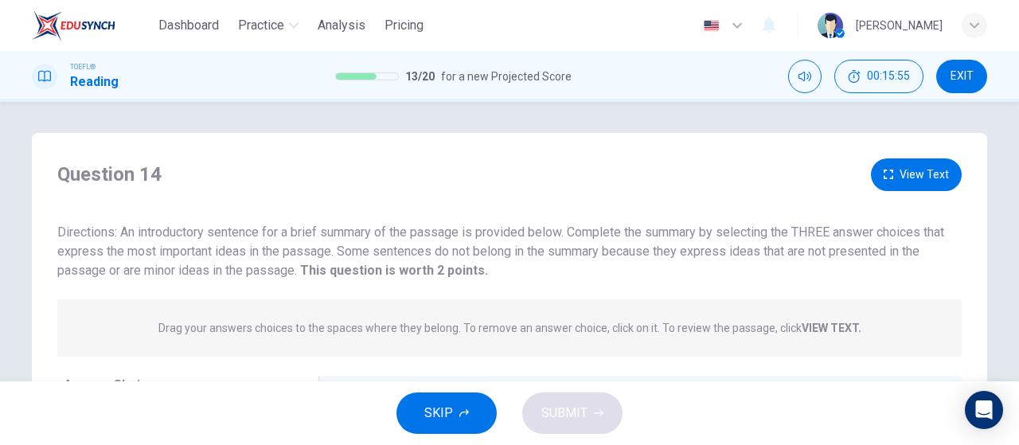
scroll to position [0, 0]
click at [919, 186] on button "View Text" at bounding box center [916, 175] width 91 height 33
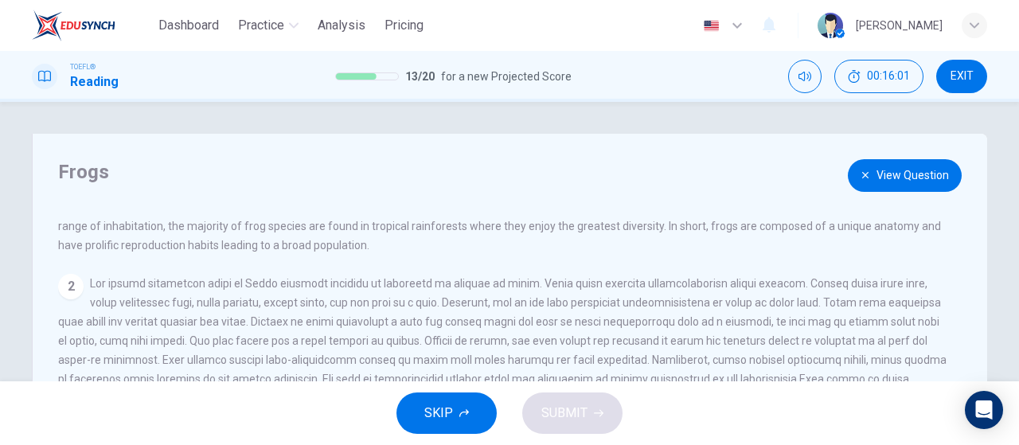
scroll to position [80, 0]
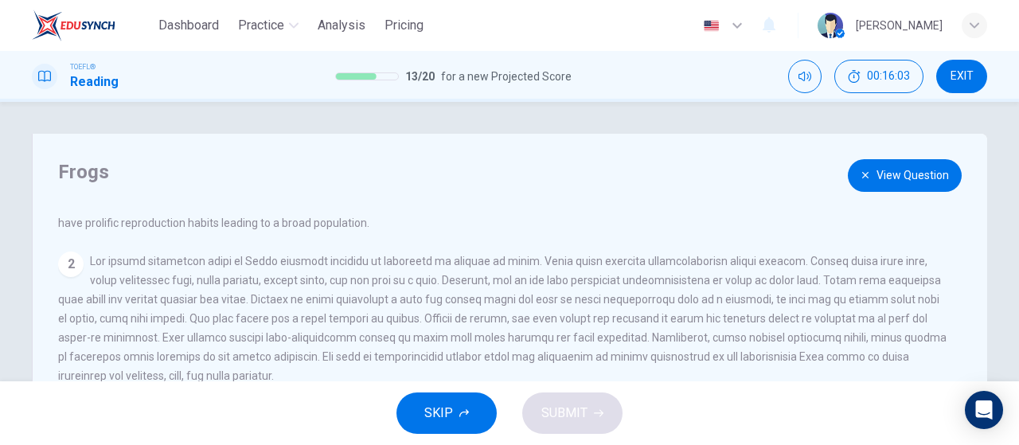
click at [920, 182] on button "View Question" at bounding box center [905, 175] width 114 height 33
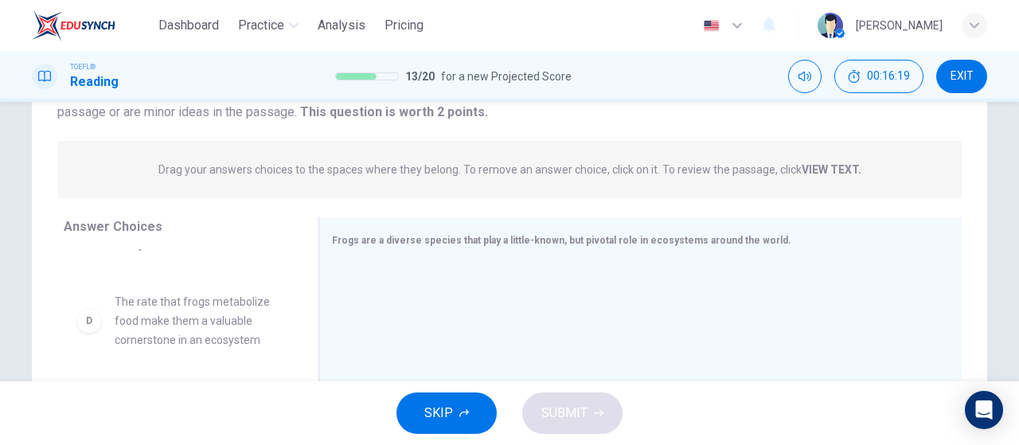
scroll to position [236, 0]
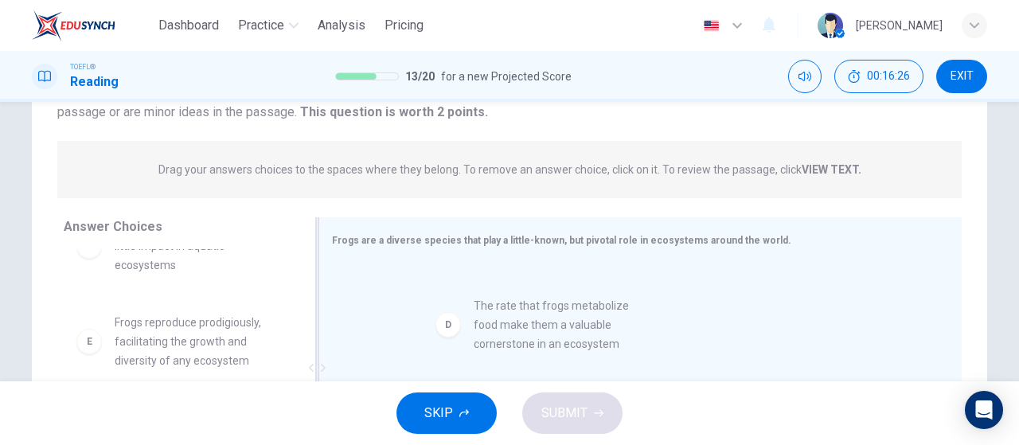
drag, startPoint x: 190, startPoint y: 349, endPoint x: 492, endPoint y: 328, distance: 302.5
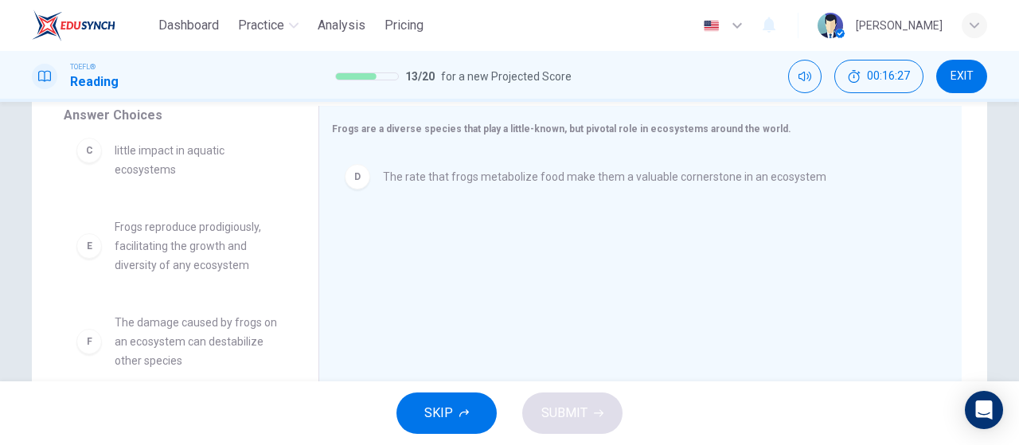
scroll to position [318, 0]
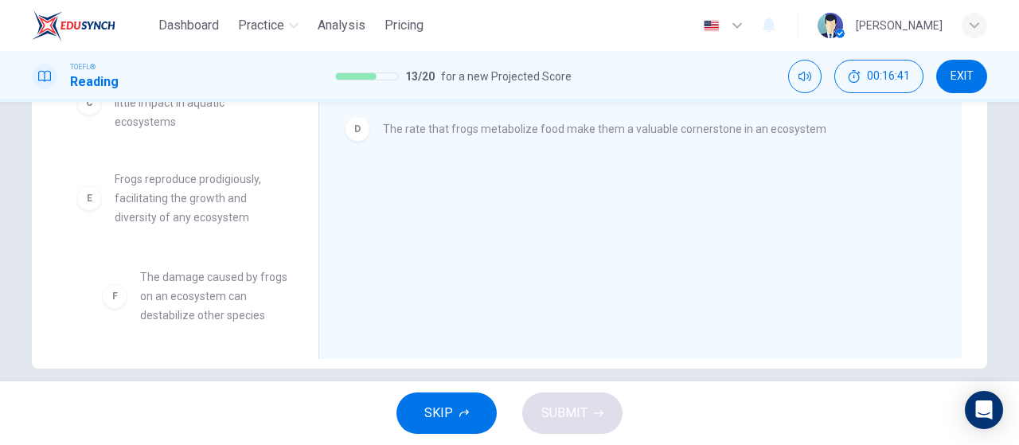
drag, startPoint x: 195, startPoint y: 304, endPoint x: 213, endPoint y: 302, distance: 18.4
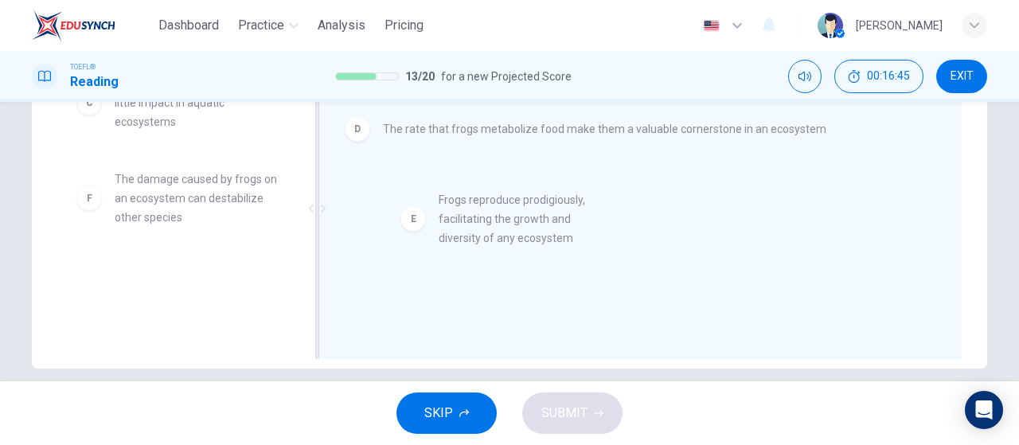
drag, startPoint x: 188, startPoint y: 198, endPoint x: 564, endPoint y: 192, distance: 375.8
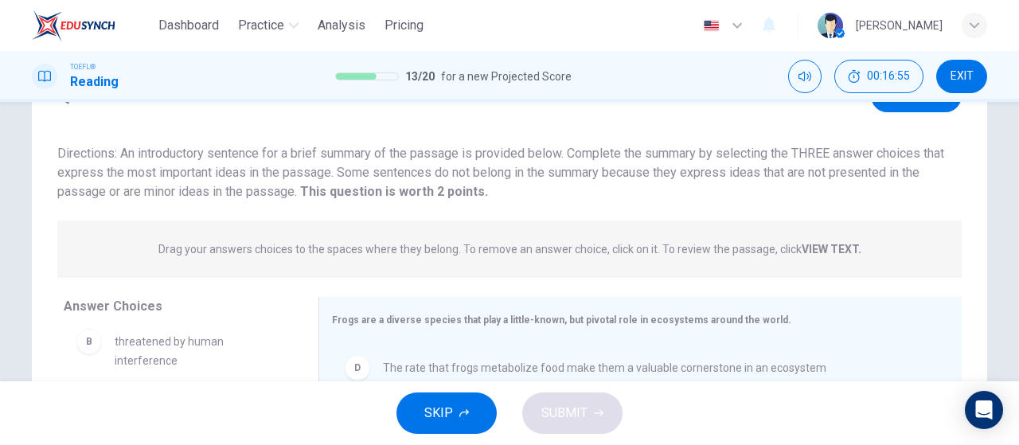
scroll to position [0, 0]
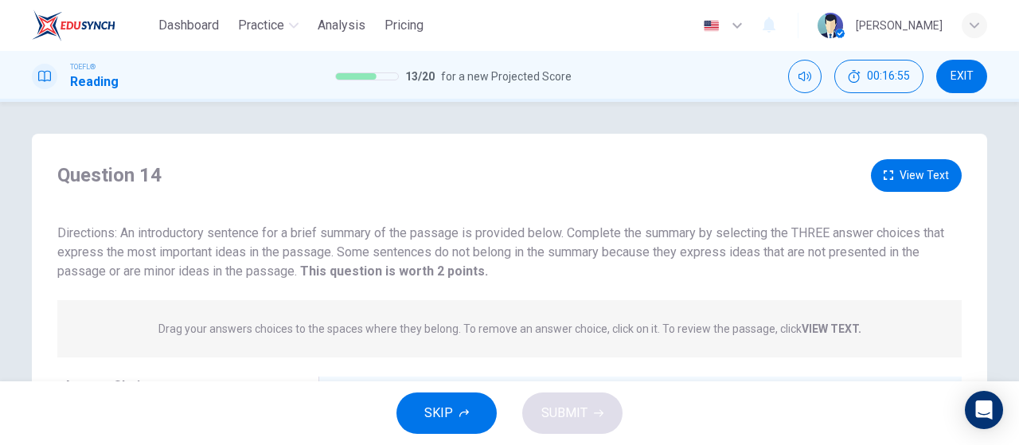
click at [893, 174] on button "View Text" at bounding box center [916, 175] width 91 height 33
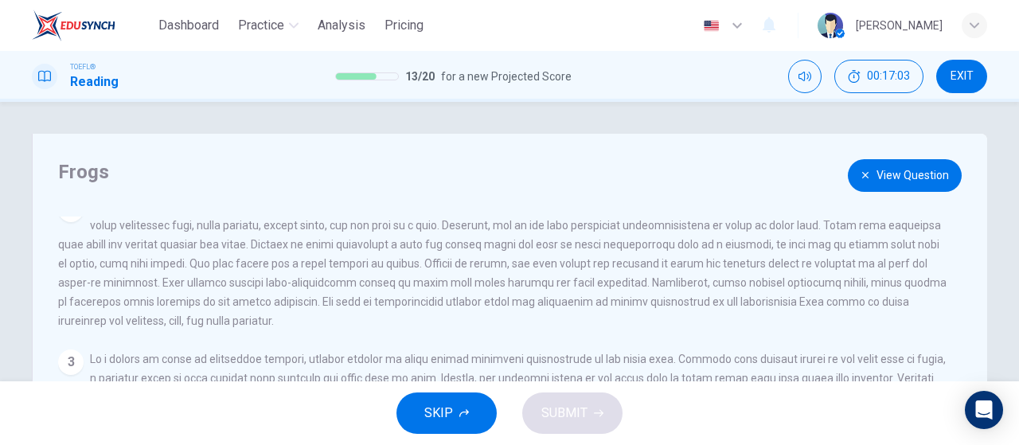
scroll to position [226, 0]
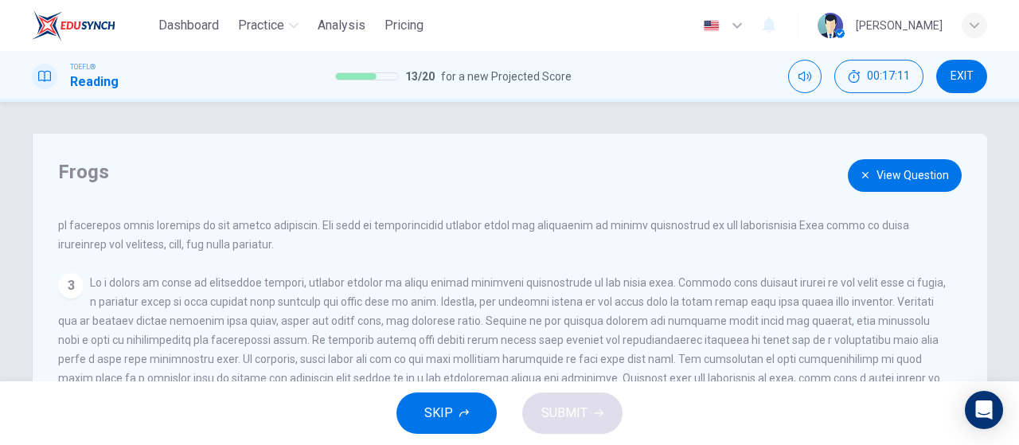
click at [880, 185] on button "View Question" at bounding box center [905, 175] width 114 height 33
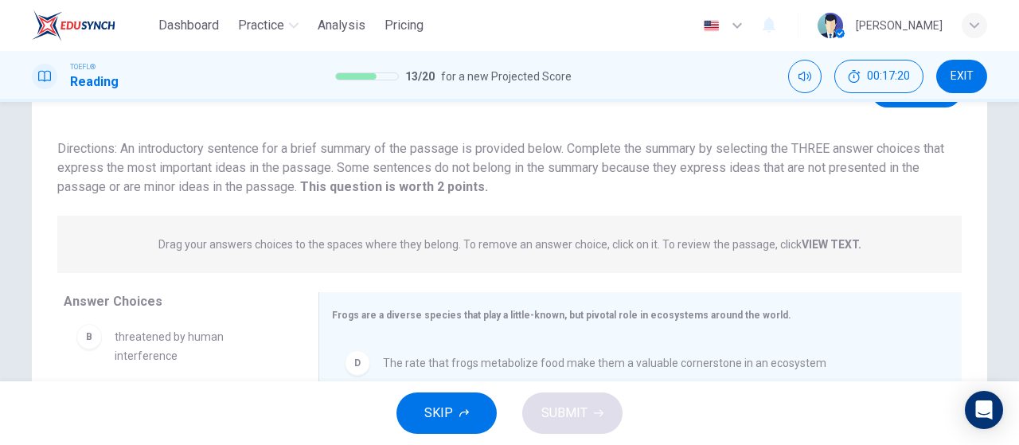
scroll to position [0, 0]
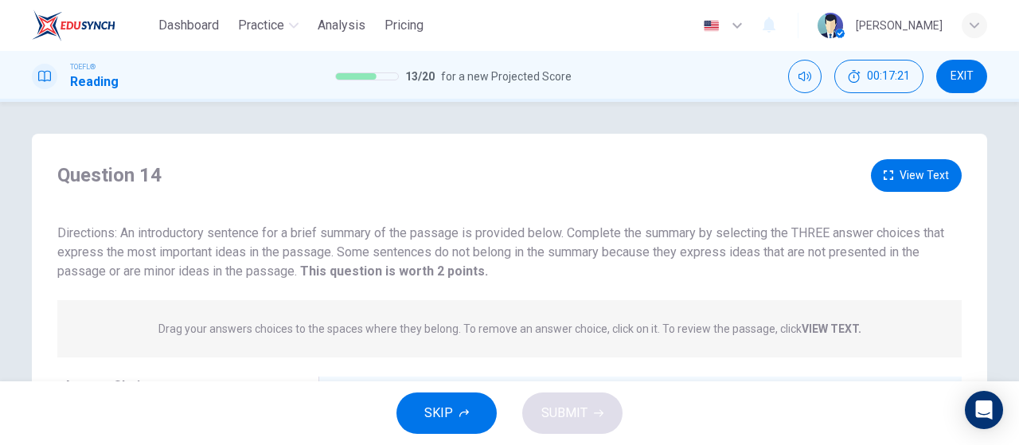
click at [915, 180] on button "View Text" at bounding box center [916, 175] width 91 height 33
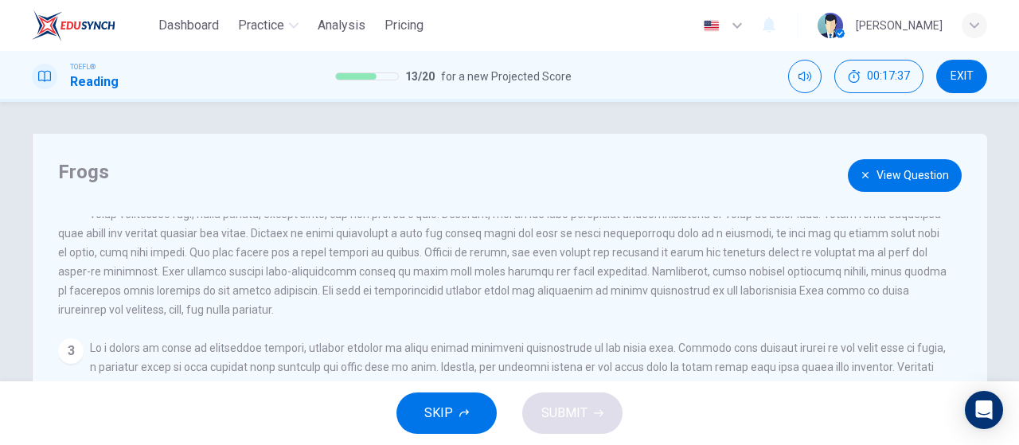
scroll to position [226, 0]
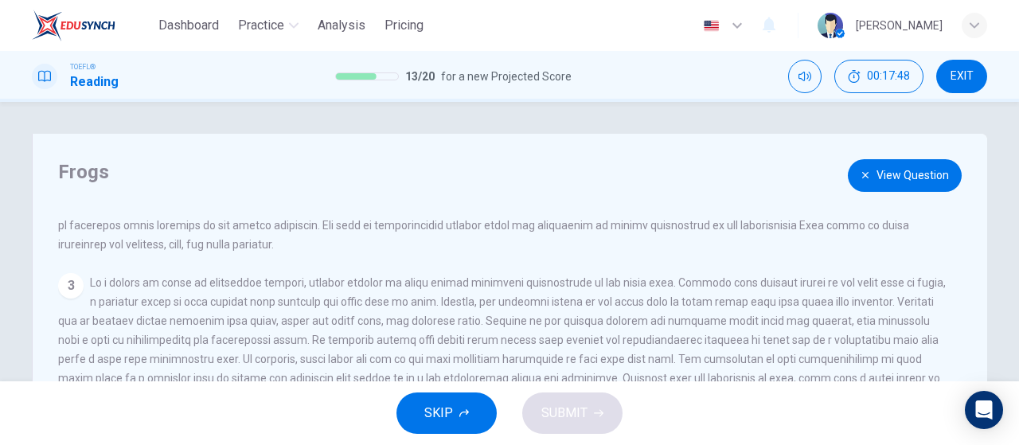
click at [913, 174] on button "View Question" at bounding box center [905, 175] width 114 height 33
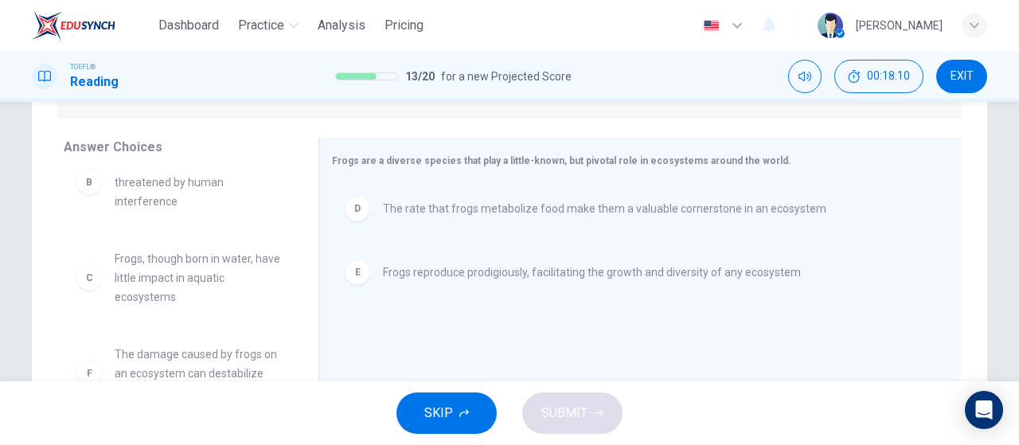
scroll to position [45, 0]
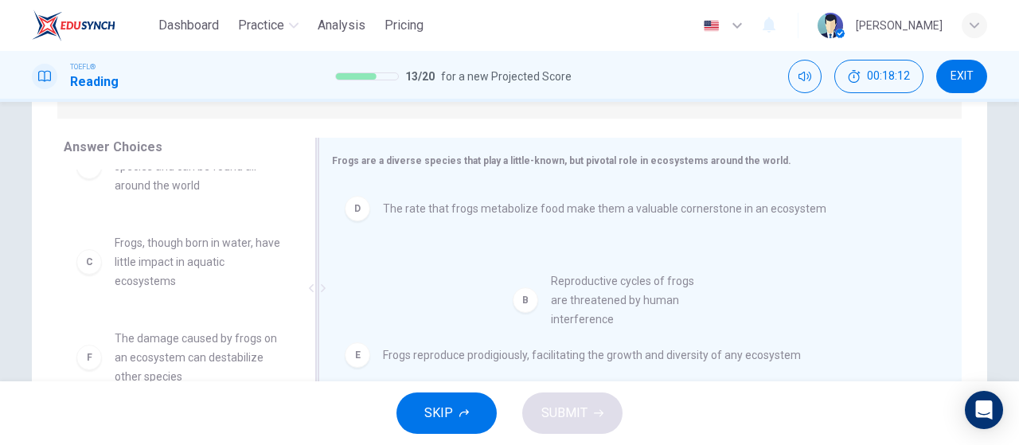
drag, startPoint x: 162, startPoint y: 272, endPoint x: 607, endPoint y: 311, distance: 445.9
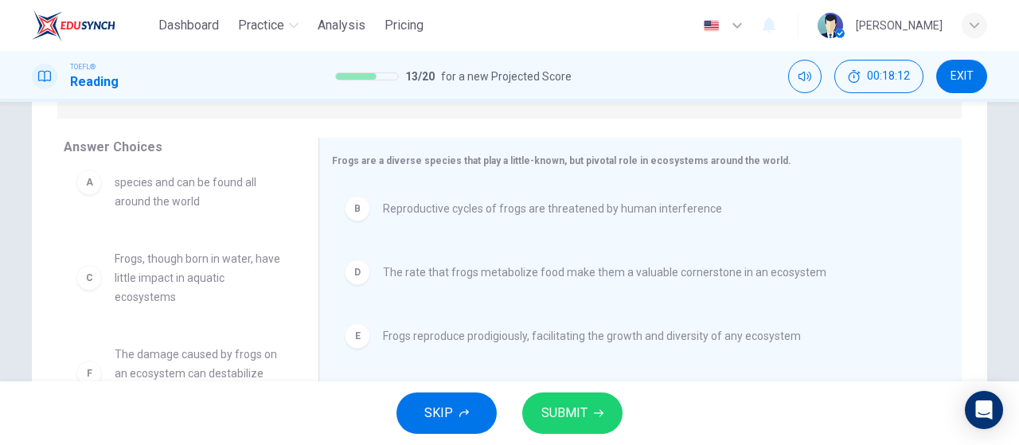
scroll to position [29, 0]
click at [565, 416] on span "SUBMIT" at bounding box center [564, 413] width 46 height 22
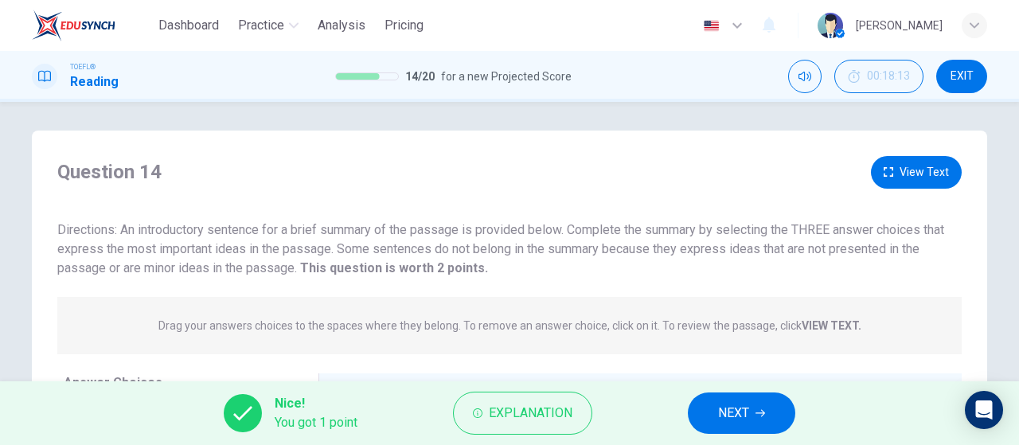
scroll to position [0, 0]
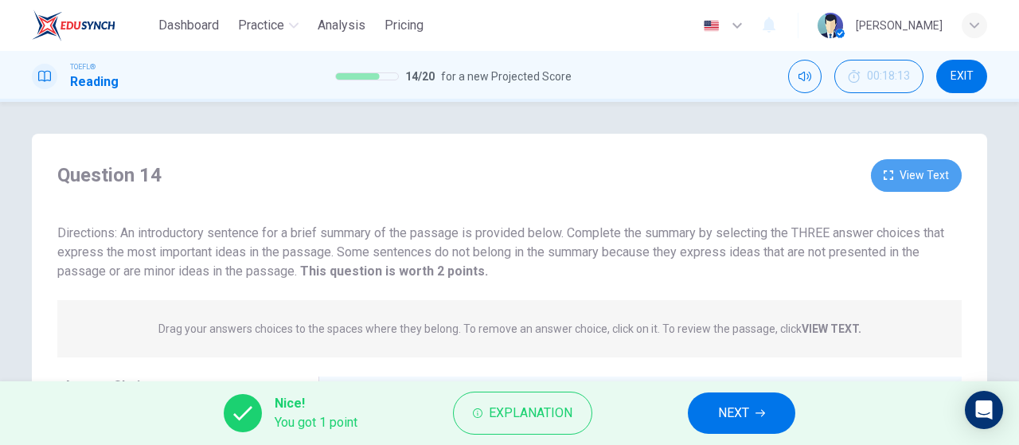
click at [895, 176] on button "View Text" at bounding box center [916, 175] width 91 height 33
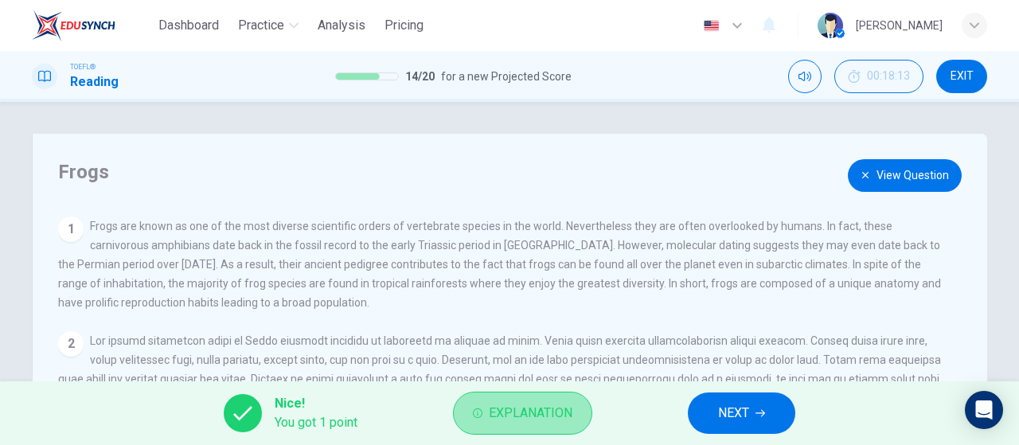
click at [551, 422] on span "Explanation" at bounding box center [531, 413] width 84 height 22
click at [498, 420] on span "Explanation" at bounding box center [531, 413] width 84 height 22
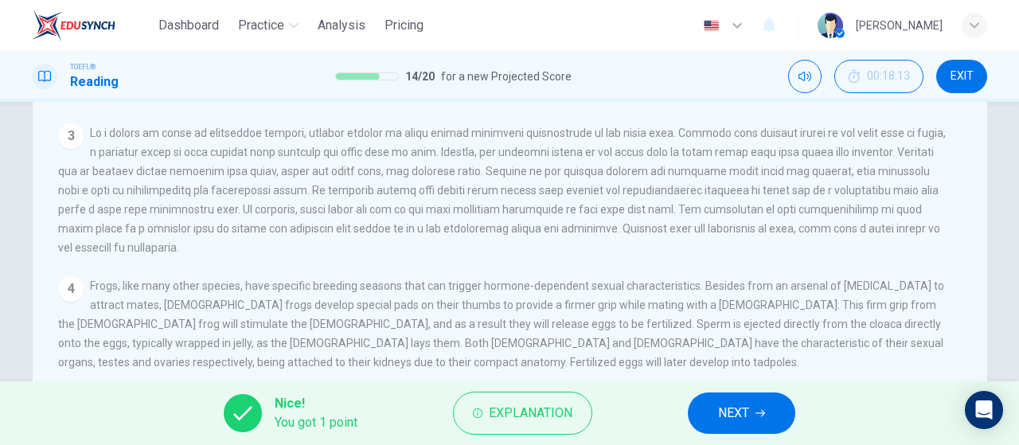
scroll to position [318, 0]
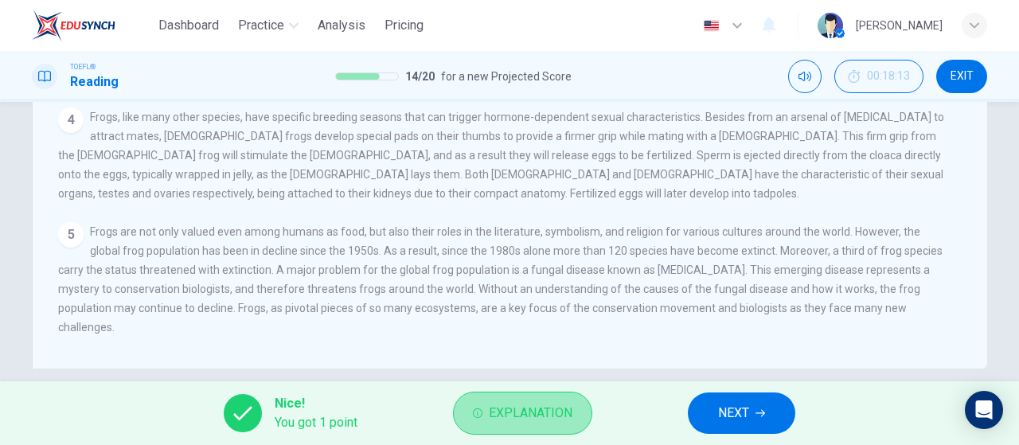
click at [513, 410] on span "Explanation" at bounding box center [531, 413] width 84 height 22
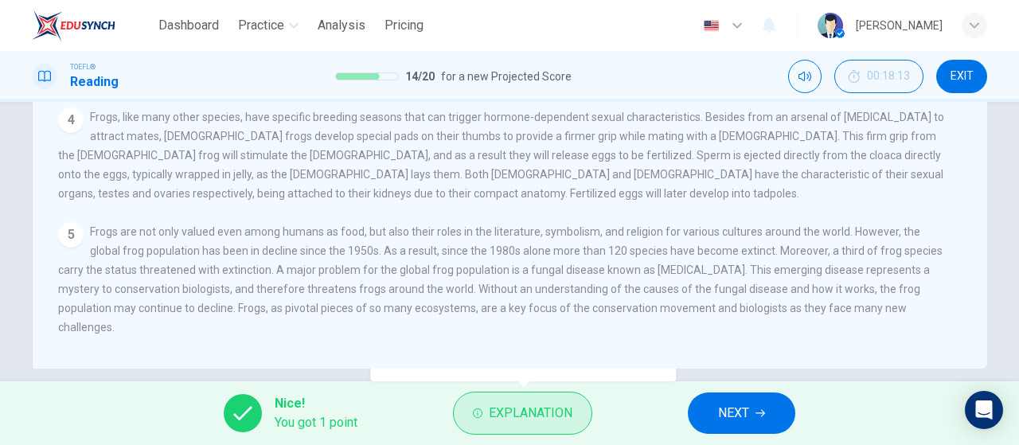
click at [513, 410] on span "Explanation" at bounding box center [531, 413] width 84 height 22
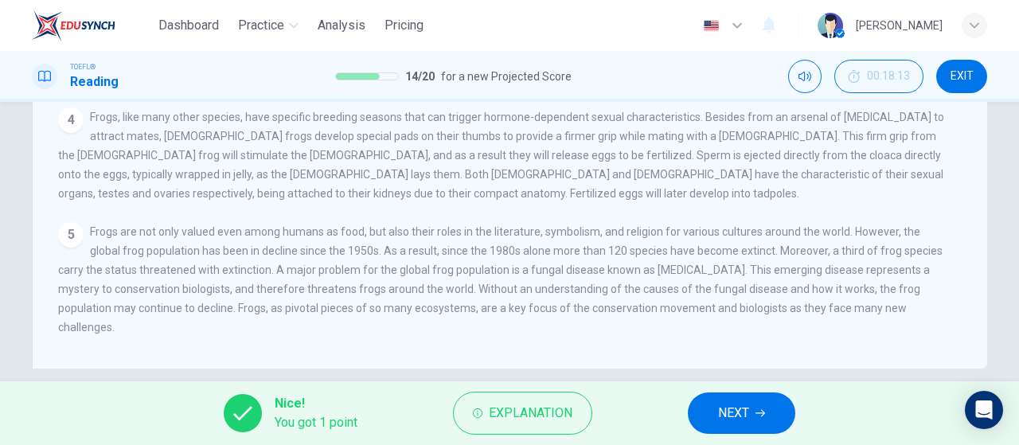
click at [513, 412] on span "Explanation" at bounding box center [531, 413] width 84 height 22
click at [517, 383] on div "Explanation Answer (A), (D) and (E) are correct. (B) is incorrect because it is…" at bounding box center [523, 316] width 306 height 151
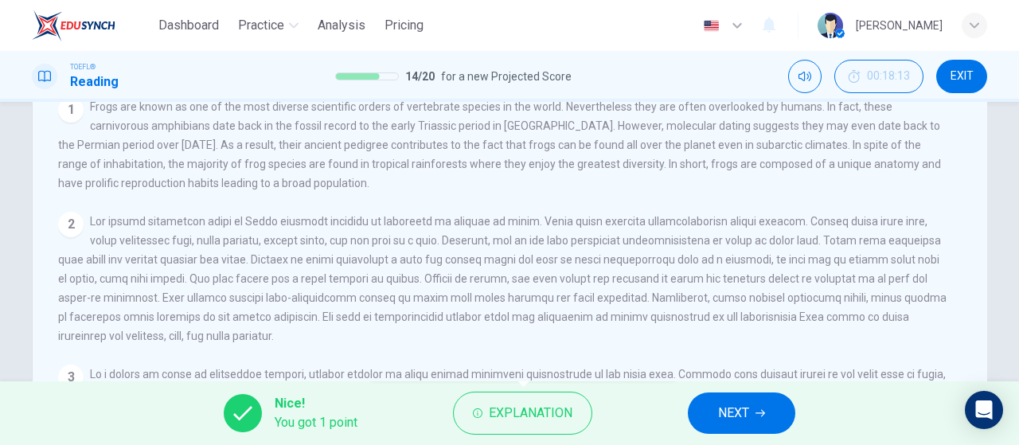
scroll to position [19, 0]
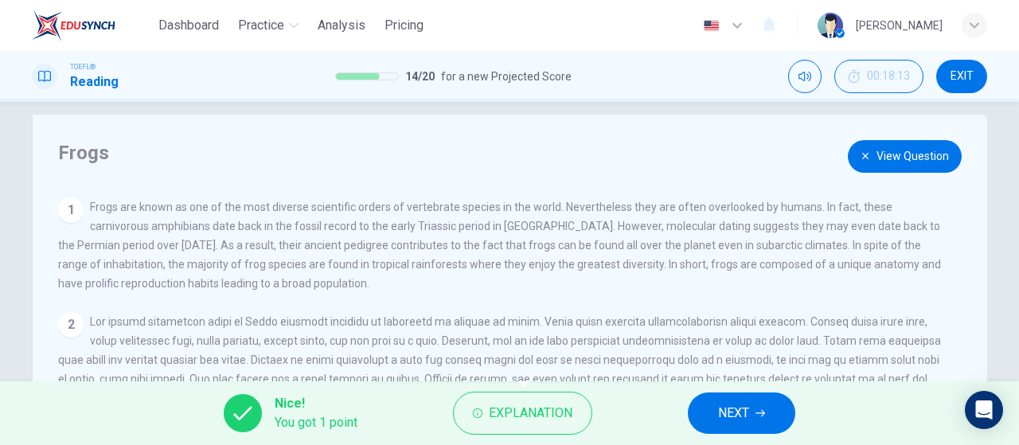
click at [900, 155] on button "View Question" at bounding box center [905, 156] width 114 height 33
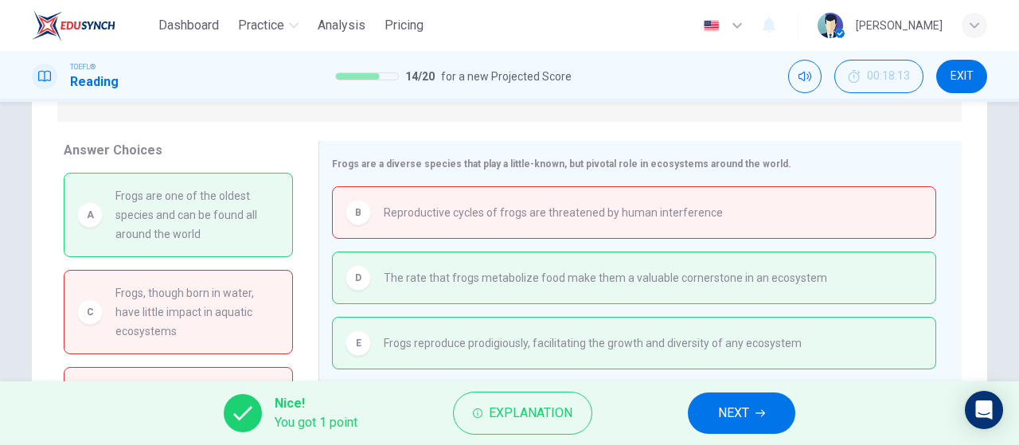
scroll to position [338, 0]
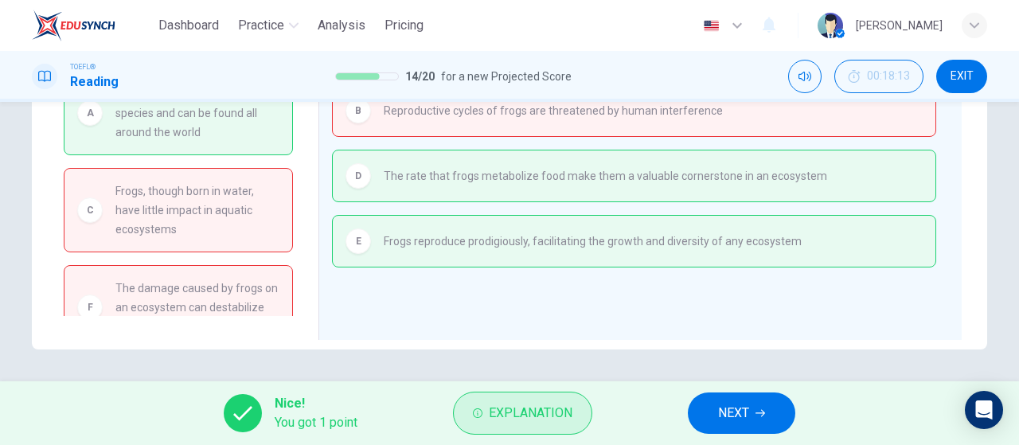
click at [548, 412] on span "Explanation" at bounding box center [531, 413] width 84 height 22
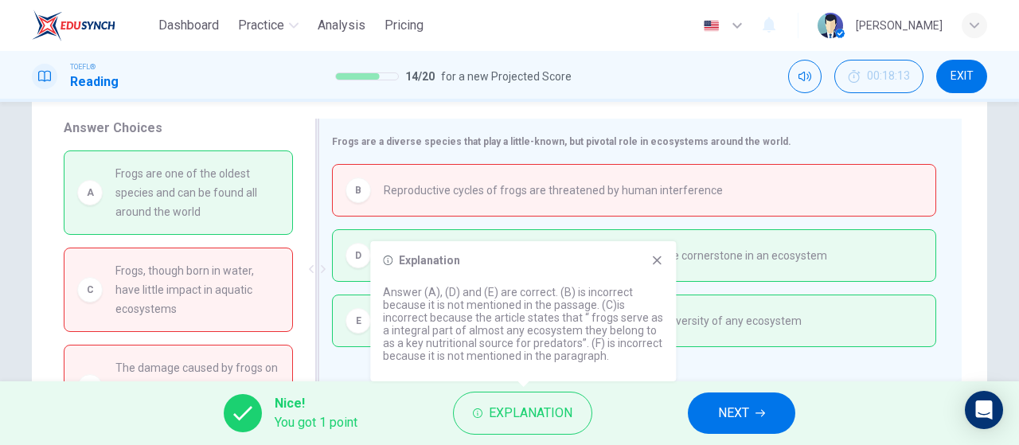
scroll to position [178, 0]
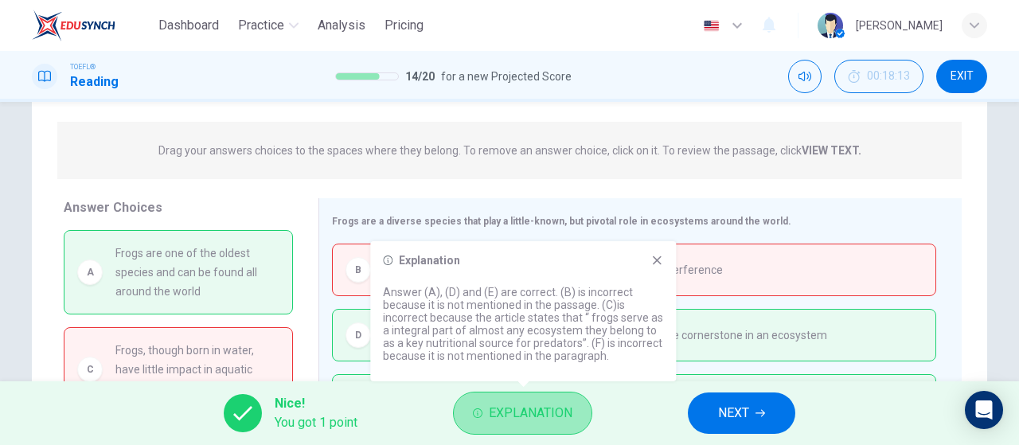
click at [502, 415] on span "Explanation" at bounding box center [531, 413] width 84 height 22
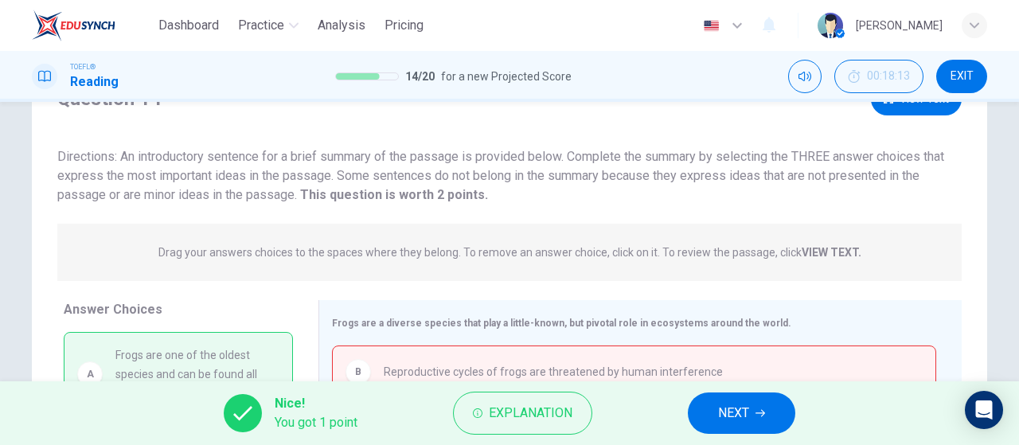
scroll to position [0, 0]
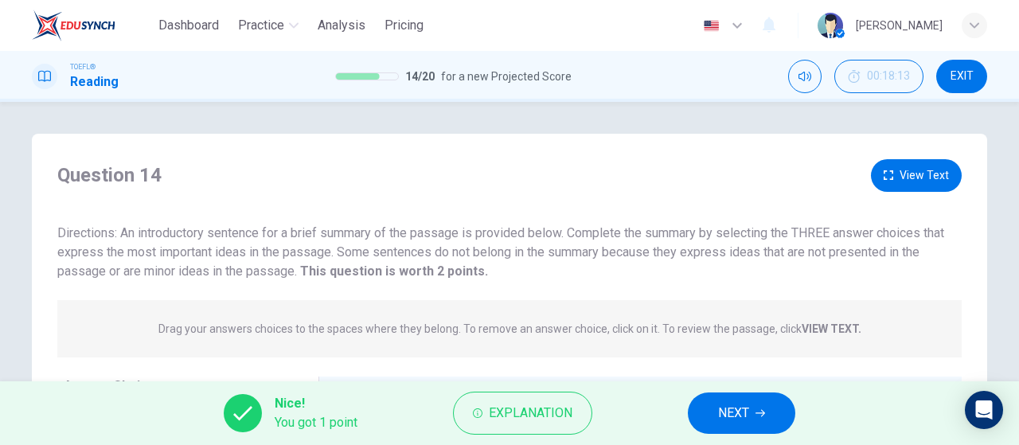
click at [884, 185] on button "View Text" at bounding box center [916, 175] width 91 height 33
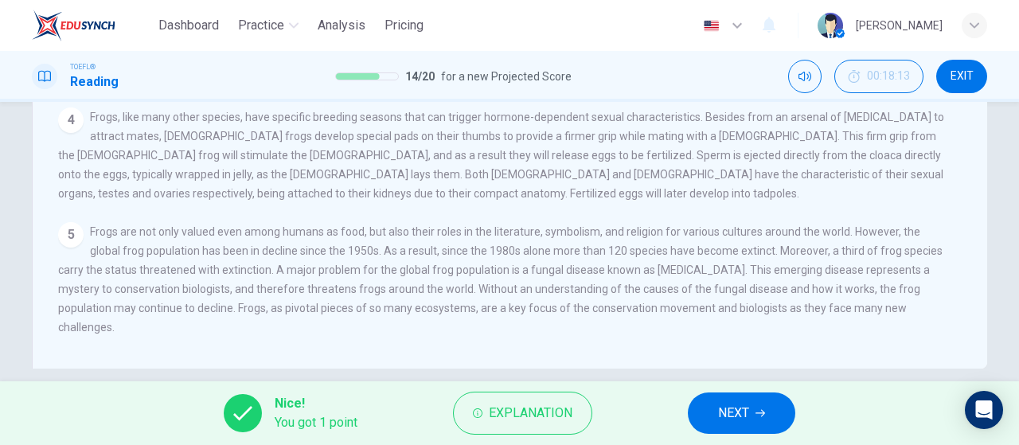
scroll to position [338, 0]
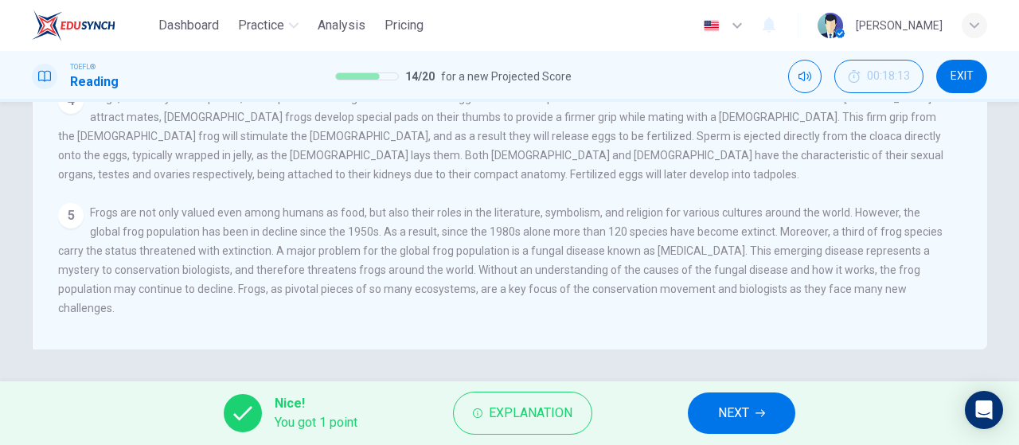
drag, startPoint x: 124, startPoint y: 306, endPoint x: 43, endPoint y: 10, distance: 307.1
click at [24, 0] on html "Dashboard Practice Analysis Pricing English en ​ [PERSON_NAME] TOEFL® Reading 1…" at bounding box center [509, 222] width 1019 height 445
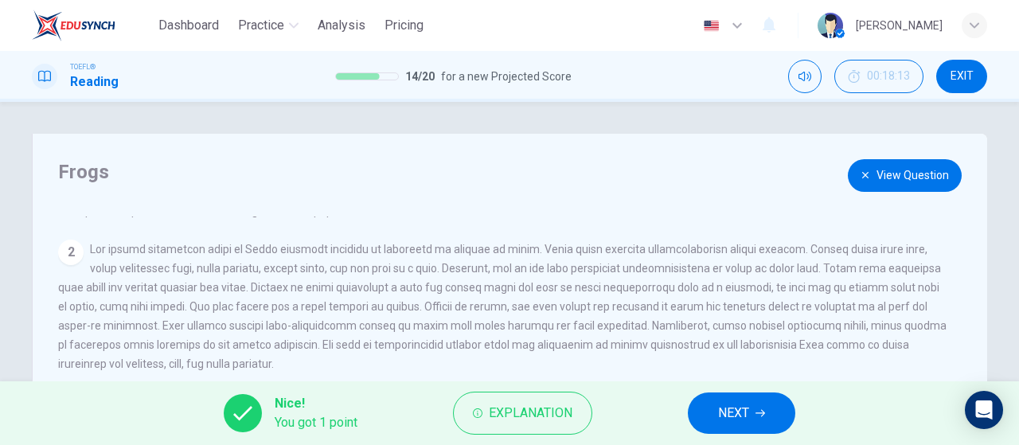
scroll to position [0, 0]
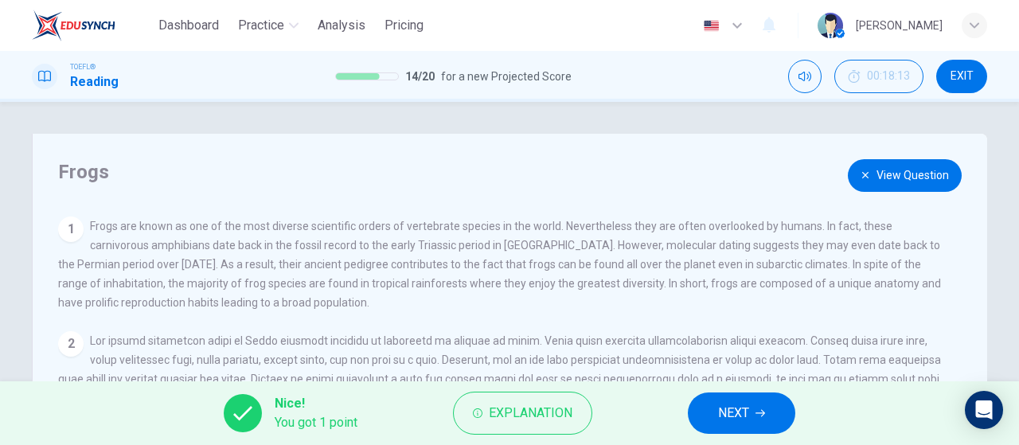
click at [888, 178] on button "View Question" at bounding box center [905, 175] width 114 height 33
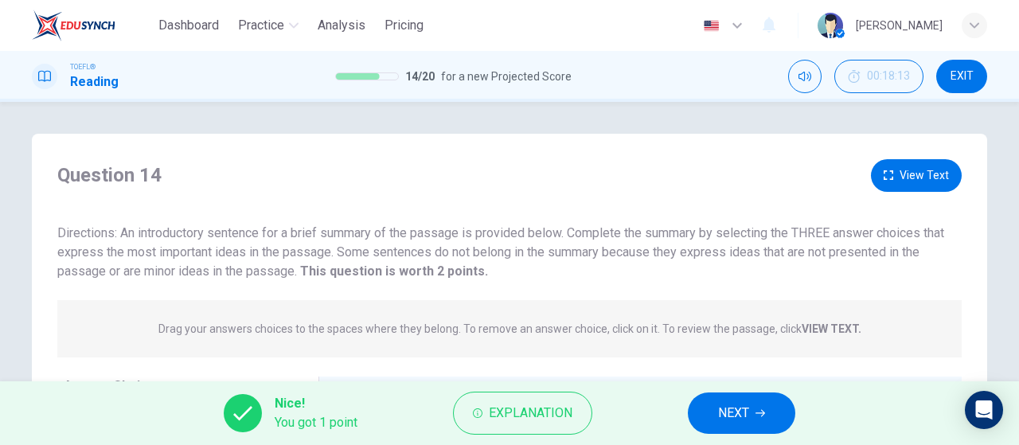
click at [935, 181] on button "View Text" at bounding box center [916, 175] width 91 height 33
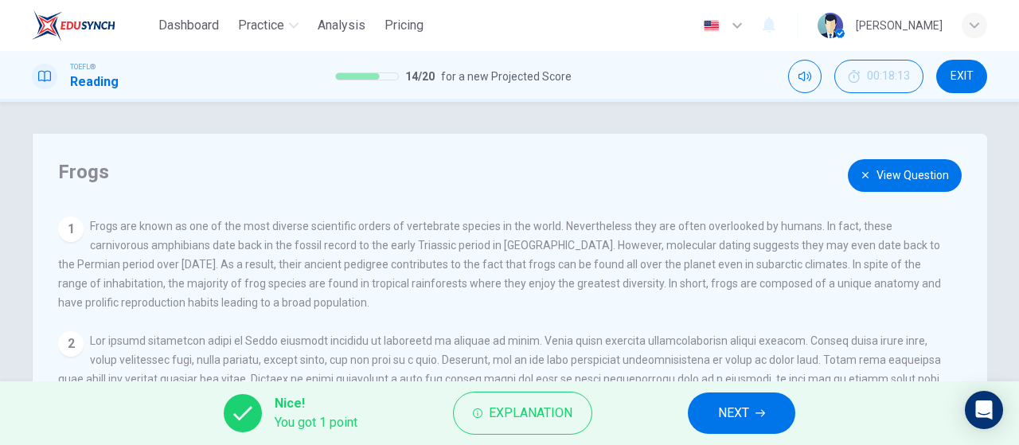
drag, startPoint x: 398, startPoint y: 227, endPoint x: 455, endPoint y: 222, distance: 57.5
click at [455, 222] on span "Frogs are known as one of the most diverse scientific orders of vertebrate spec…" at bounding box center [499, 264] width 883 height 89
click at [900, 176] on button "View Question" at bounding box center [905, 175] width 114 height 33
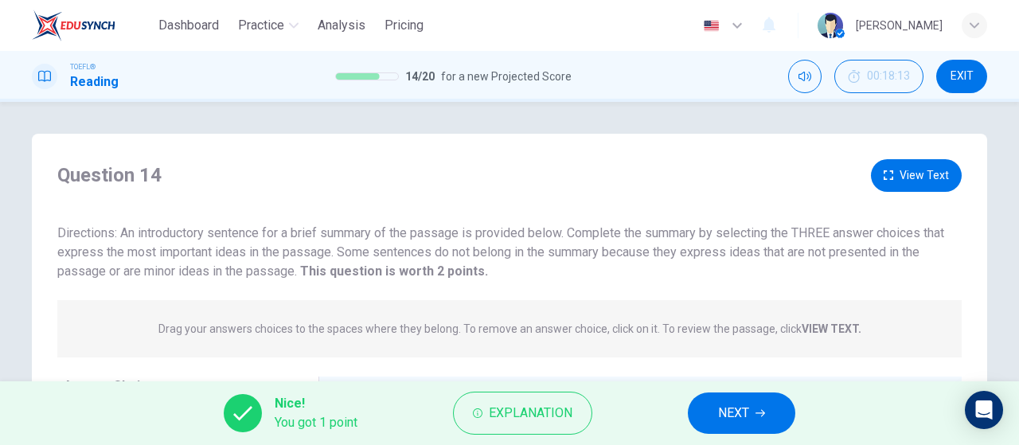
click at [909, 184] on button "View Text" at bounding box center [916, 175] width 91 height 33
